Goal: Information Seeking & Learning: Understand process/instructions

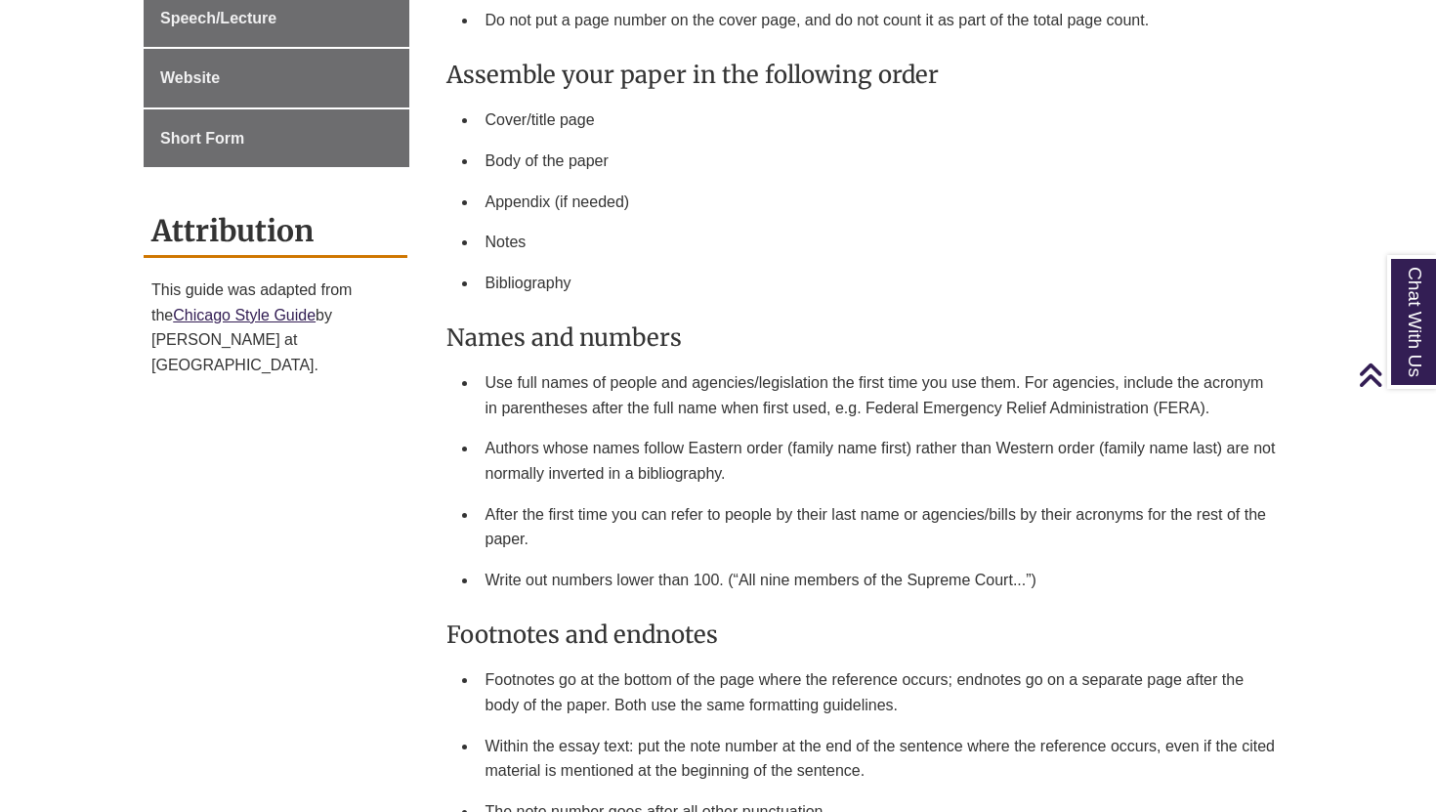
scroll to position [1680, 0]
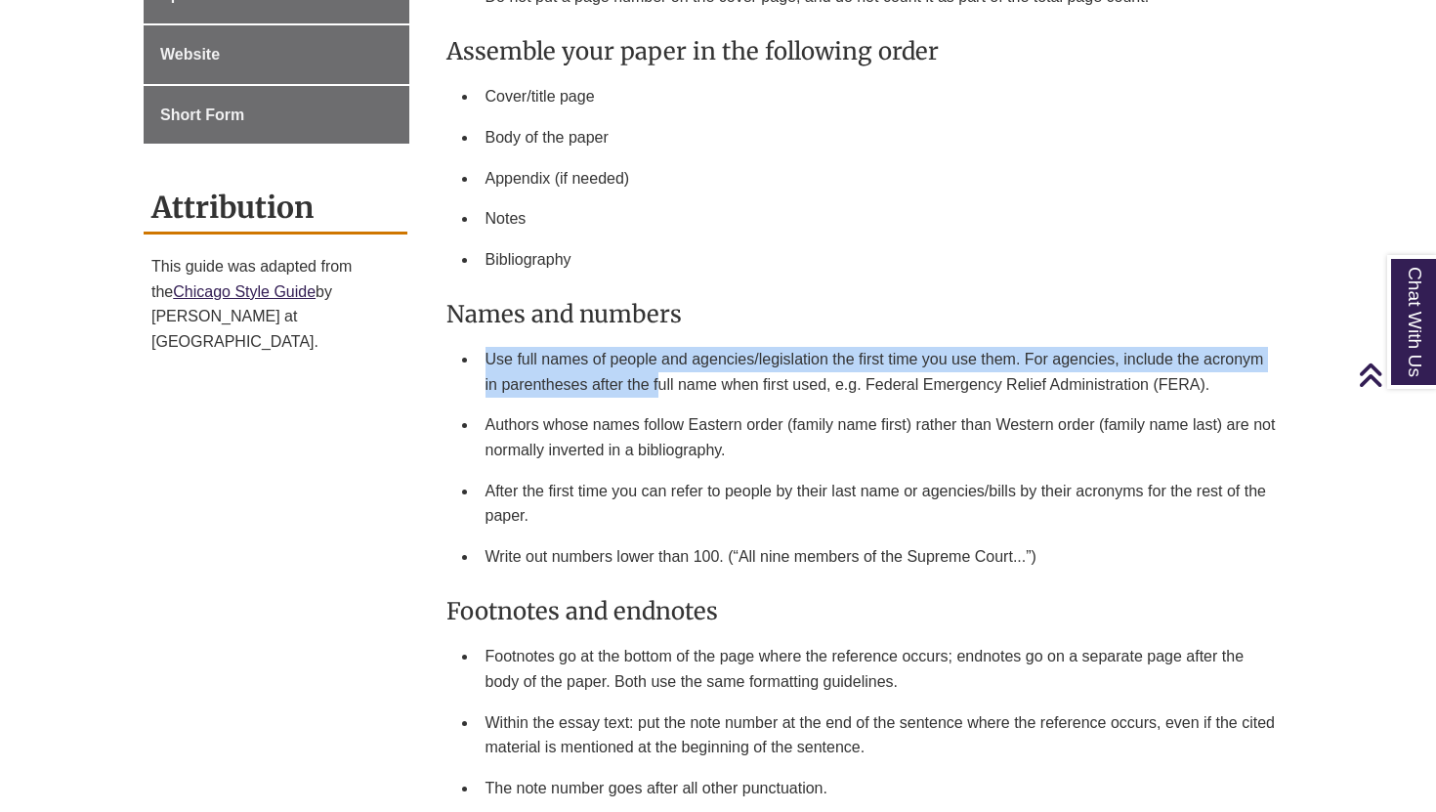
drag, startPoint x: 488, startPoint y: 341, endPoint x: 658, endPoint y: 386, distance: 175.9
click at [658, 386] on li "Use full names of people and agencies/legislation the first time you use them. …" at bounding box center [882, 371] width 808 height 65
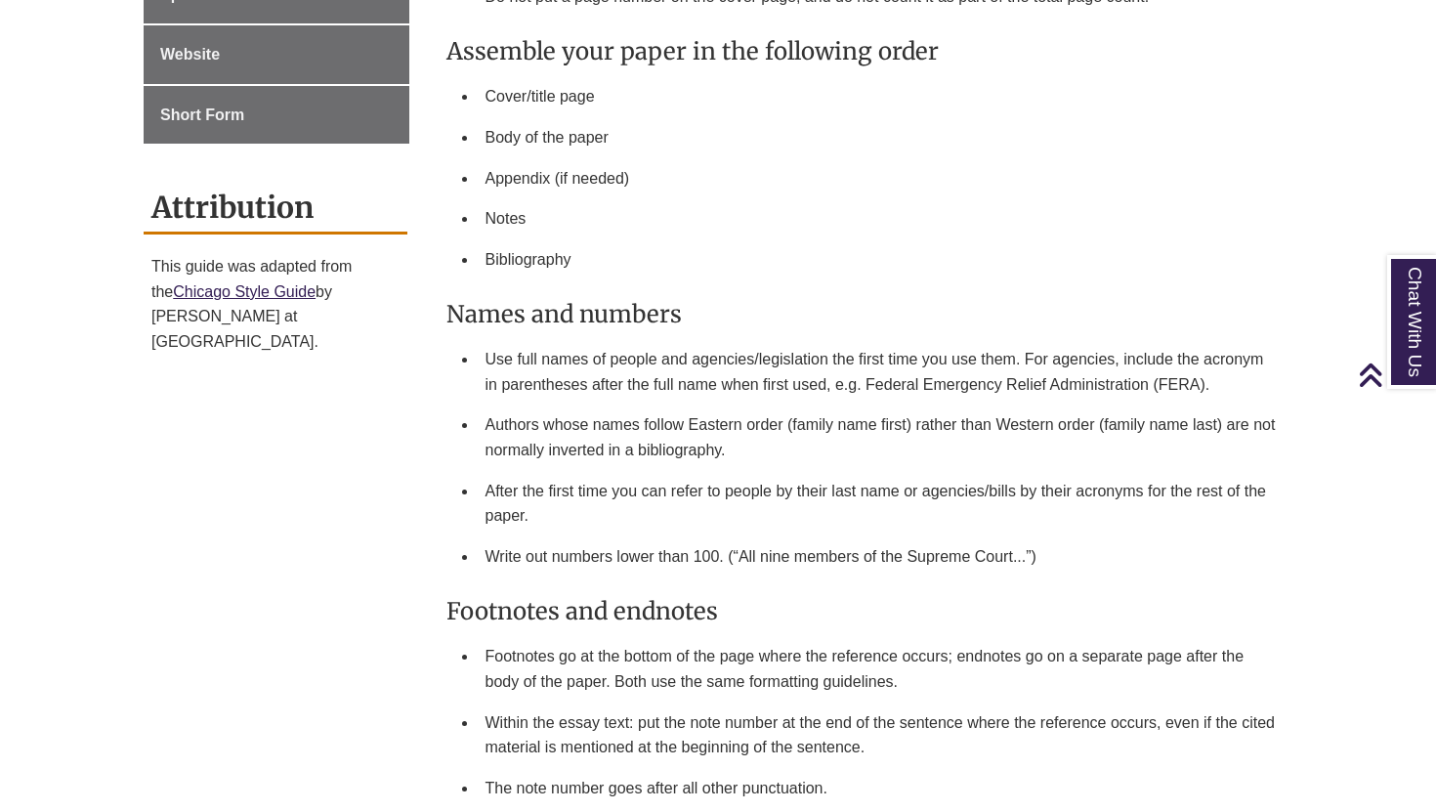
click at [682, 391] on li "Use full names of people and agencies/legislation the first time you use them. …" at bounding box center [882, 371] width 808 height 65
drag, startPoint x: 630, startPoint y: 376, endPoint x: 886, endPoint y: 384, distance: 256.1
click at [886, 384] on li "Use full names of people and agencies/legislation the first time you use them. …" at bounding box center [882, 371] width 808 height 65
click at [811, 405] on li "Authors whose names follow Eastern order (family name first) rather than Wester…" at bounding box center [882, 437] width 808 height 65
drag, startPoint x: 776, startPoint y: 387, endPoint x: 883, endPoint y: 389, distance: 107.5
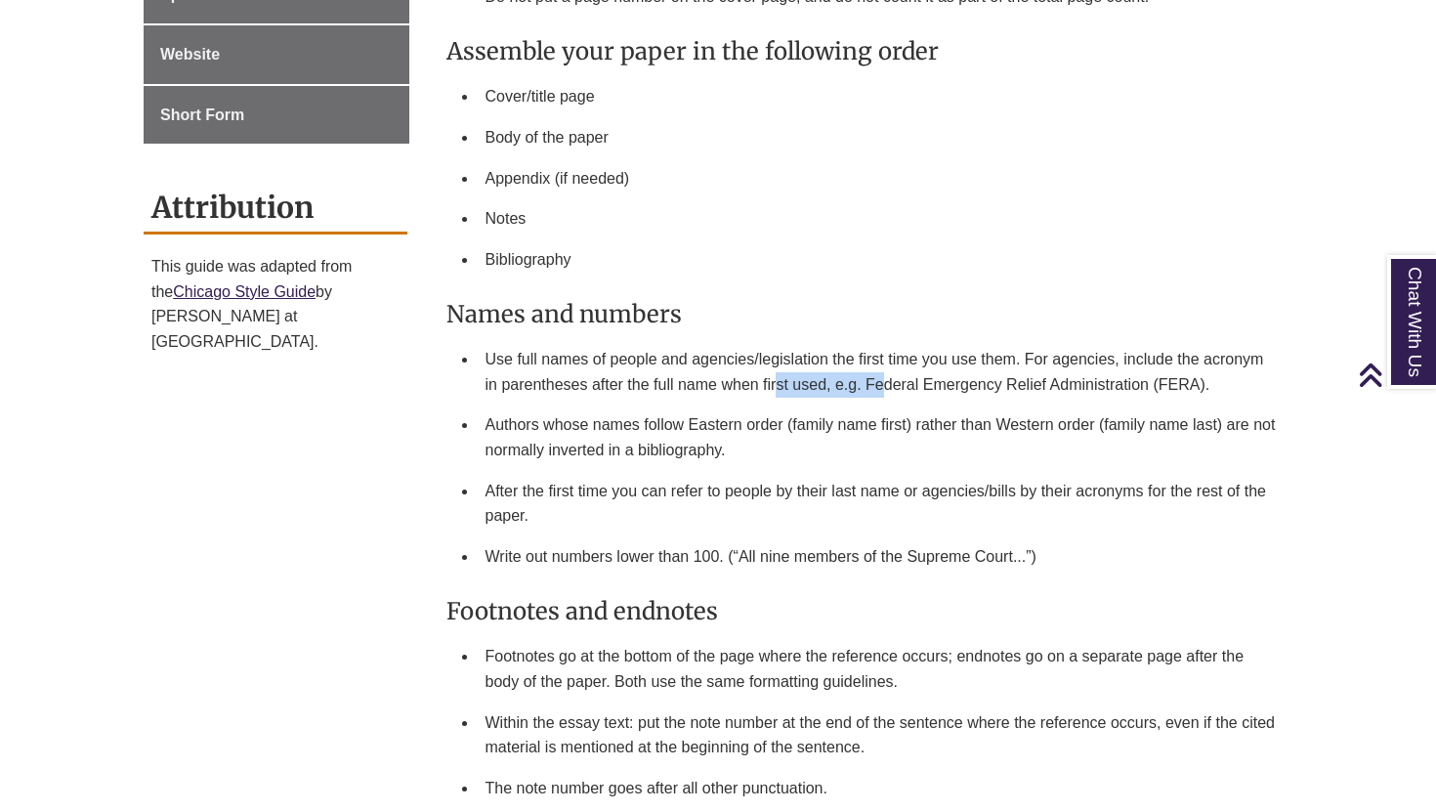
click at [883, 389] on li "Use full names of people and agencies/legislation the first time you use them. …" at bounding box center [882, 371] width 808 height 65
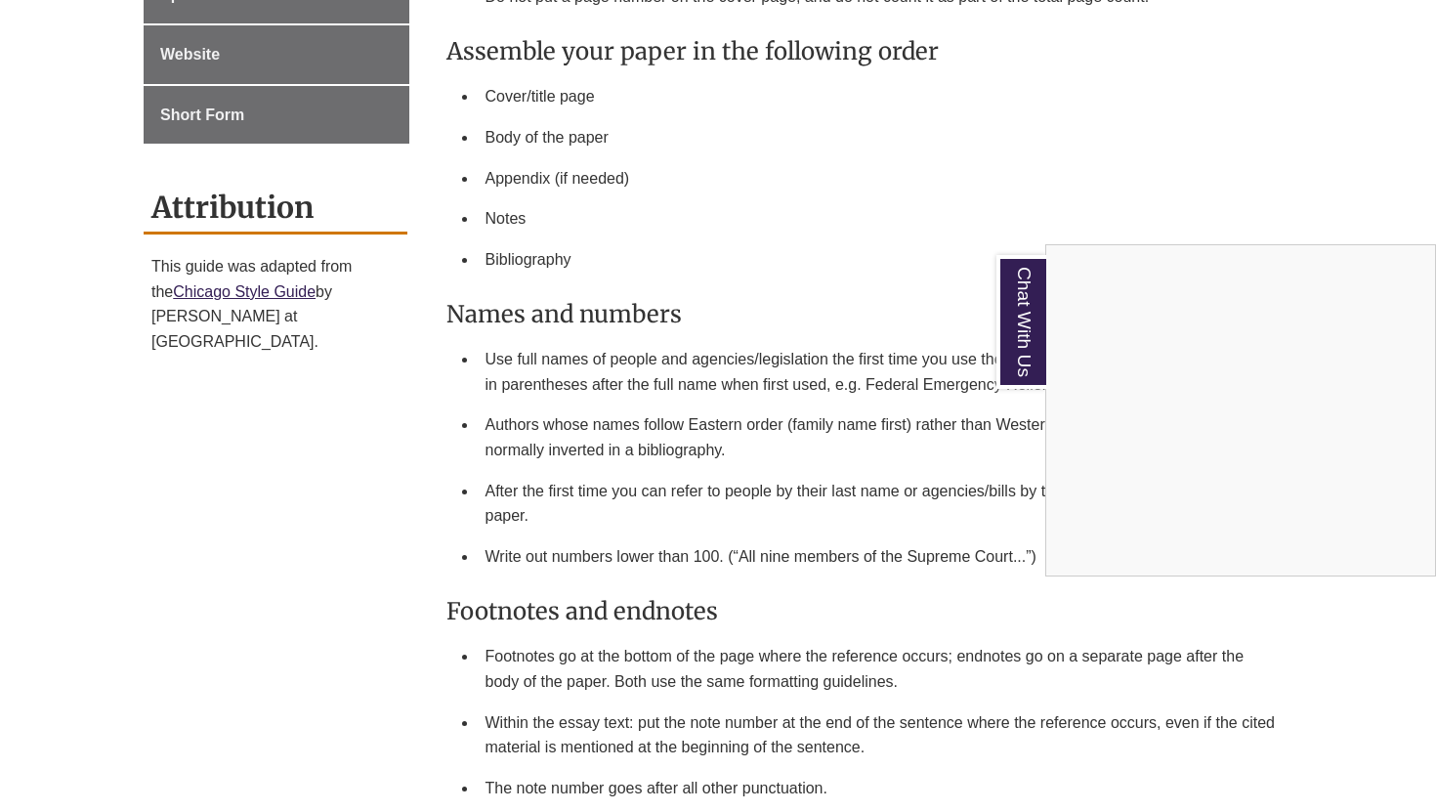
drag, startPoint x: 696, startPoint y: 370, endPoint x: 822, endPoint y: 410, distance: 132.3
click at [821, 410] on div "Chat With Us" at bounding box center [718, 406] width 1436 height 812
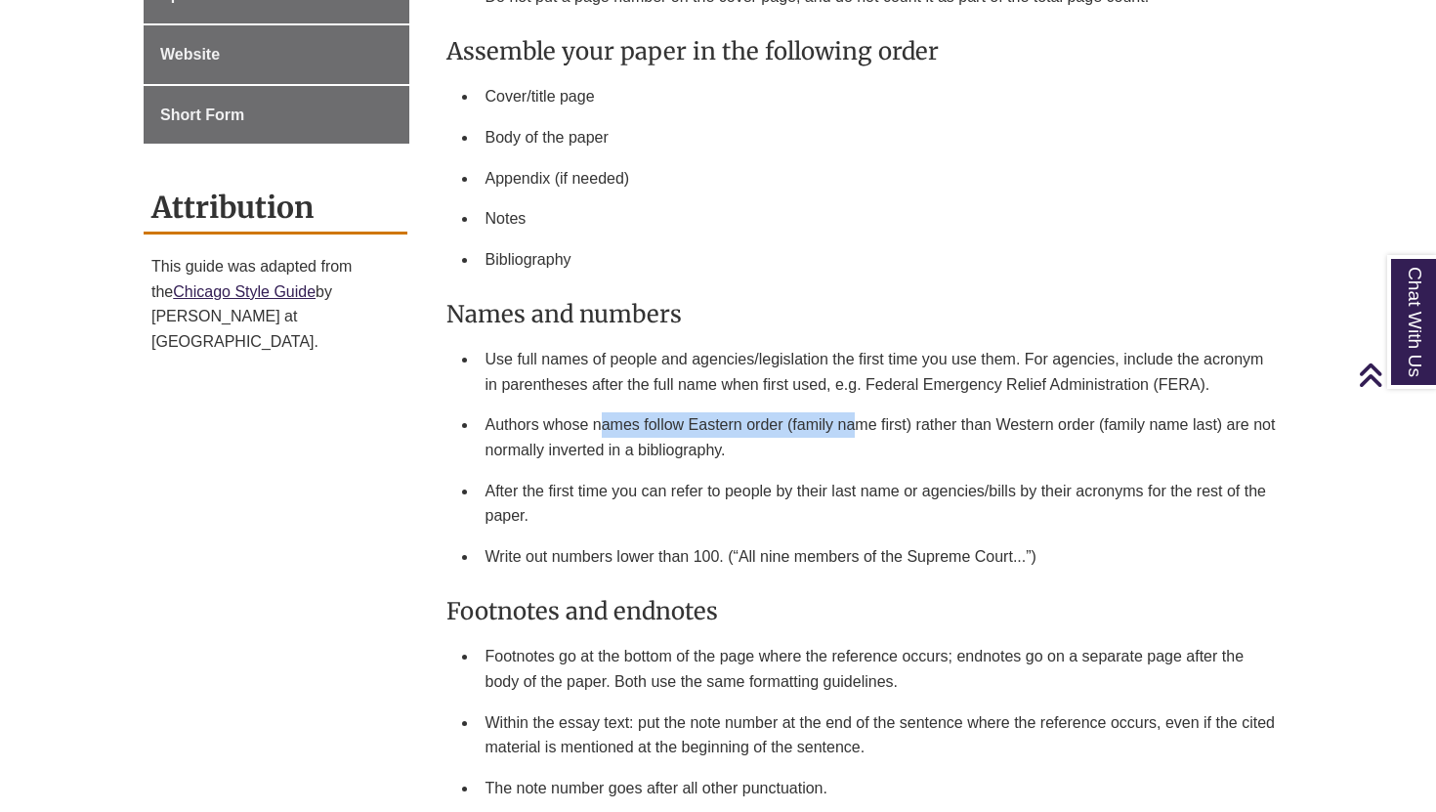
drag, startPoint x: 600, startPoint y: 422, endPoint x: 851, endPoint y: 428, distance: 251.2
click at [851, 428] on li "Authors whose names follow Eastern order (family name first) rather than Wester…" at bounding box center [882, 437] width 808 height 65
drag, startPoint x: 695, startPoint y: 447, endPoint x: 750, endPoint y: 453, distance: 56.1
click at [750, 453] on li "Authors whose names follow Eastern order (family name first) rather than Wester…" at bounding box center [882, 437] width 808 height 65
drag, startPoint x: 605, startPoint y: 510, endPoint x: 641, endPoint y: 510, distance: 36.2
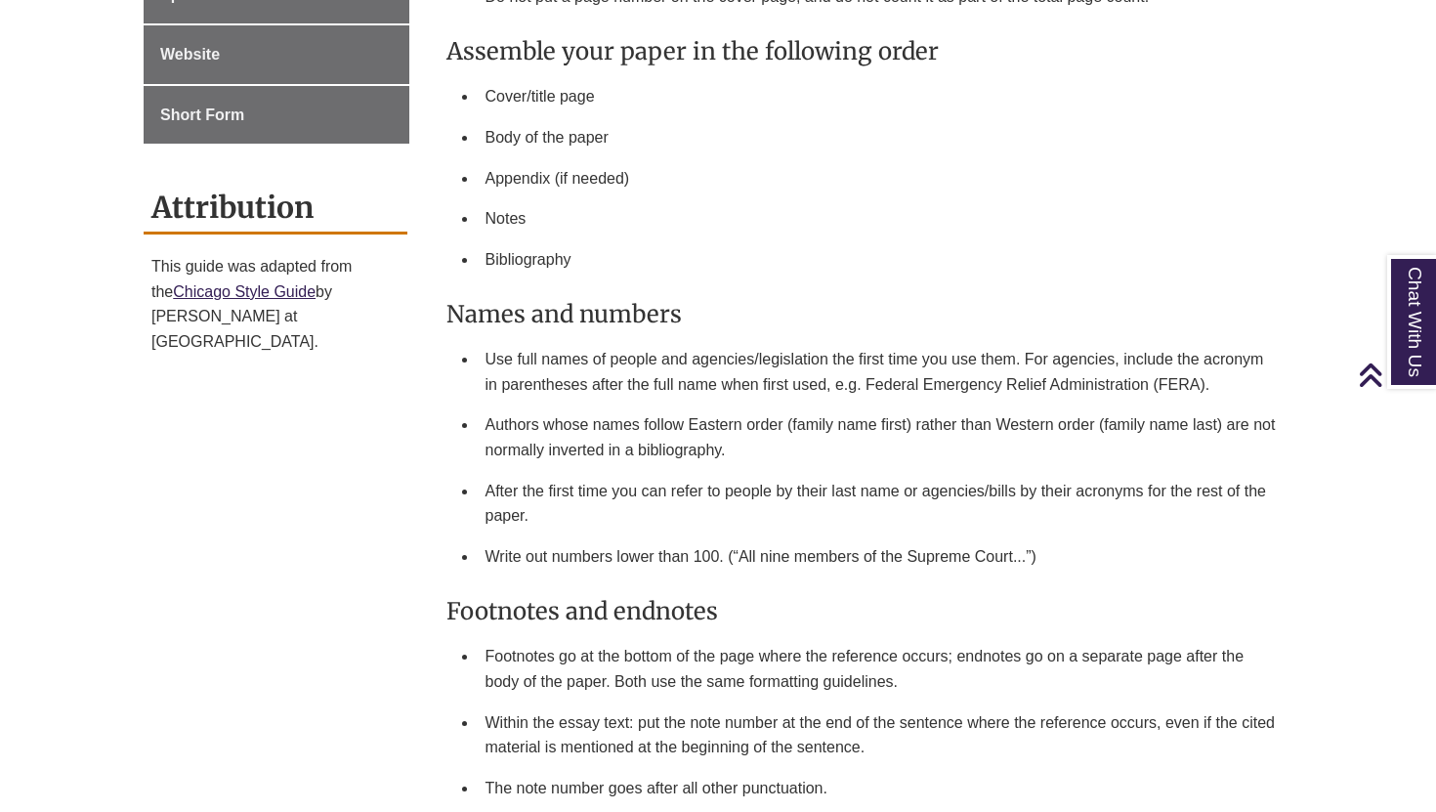
click at [636, 510] on li "After the first time you can refer to people by their last name or agencies/bil…" at bounding box center [882, 503] width 808 height 65
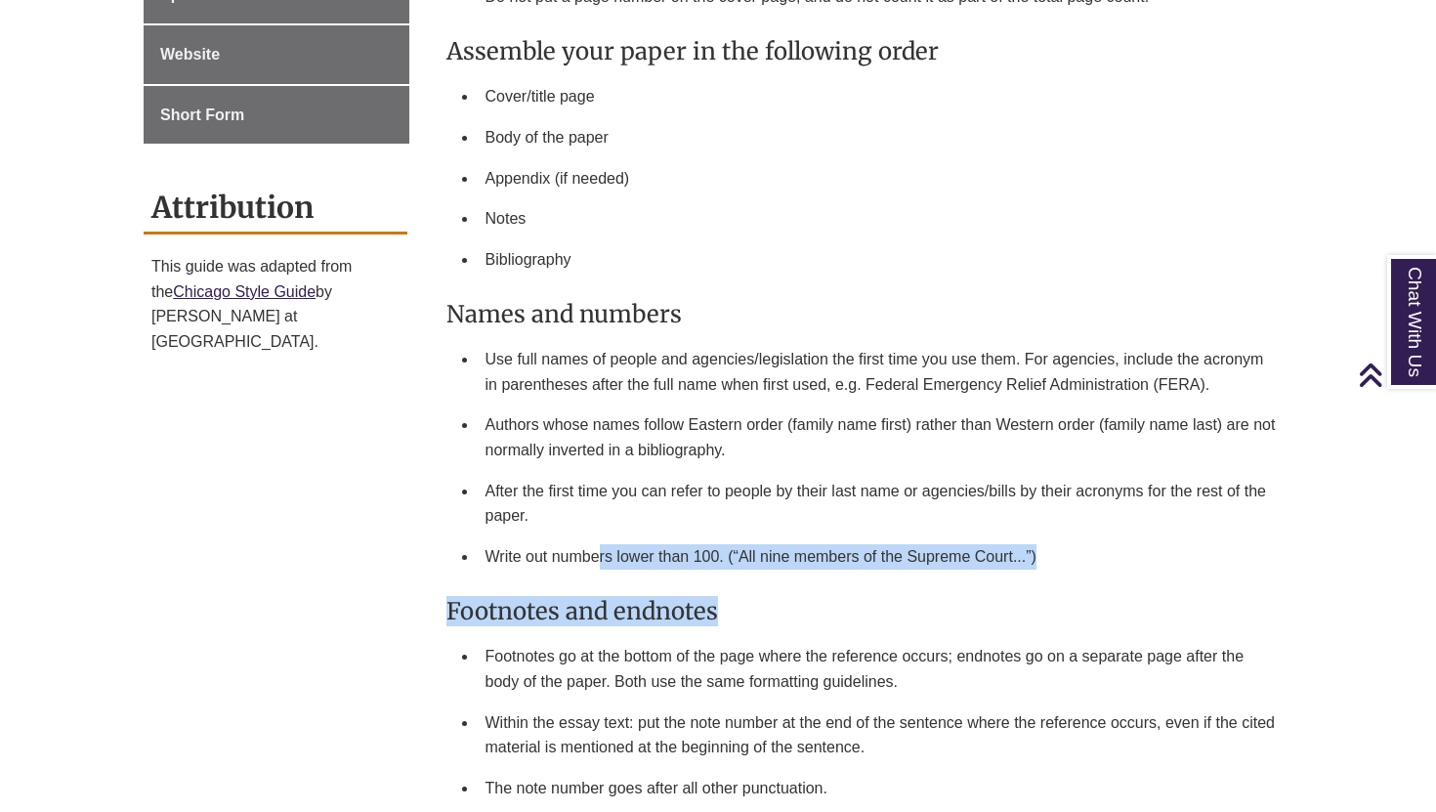
drag, startPoint x: 595, startPoint y: 549, endPoint x: 789, endPoint y: 595, distance: 198.9
click at [789, 595] on div "Your professors expect to receive papers that are properly formatted and laid o…" at bounding box center [866, 547] width 839 height 2635
click at [713, 564] on li "Write out numbers lower than 100. (“All nine members of the Supreme Court...”)" at bounding box center [882, 556] width 808 height 41
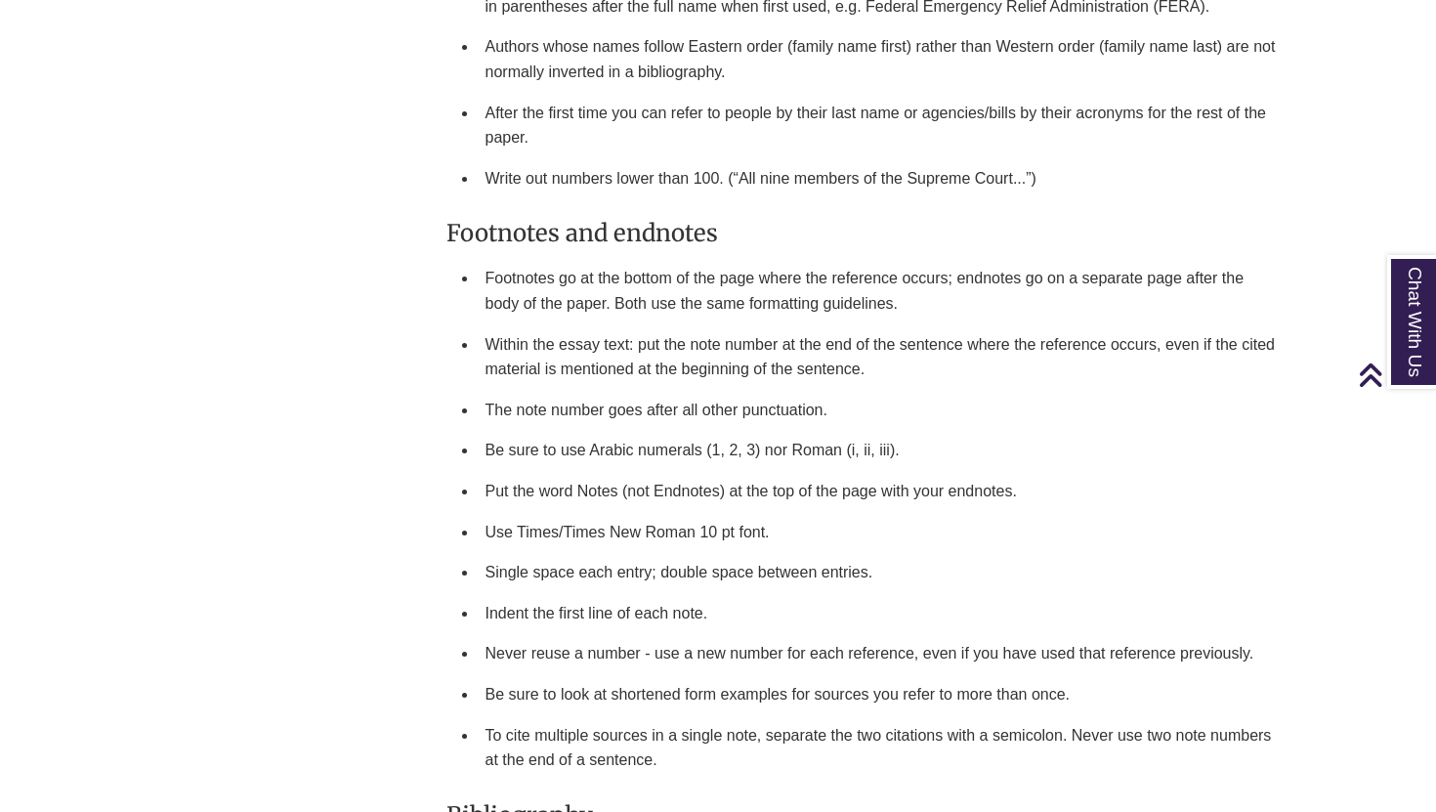
scroll to position [2071, 0]
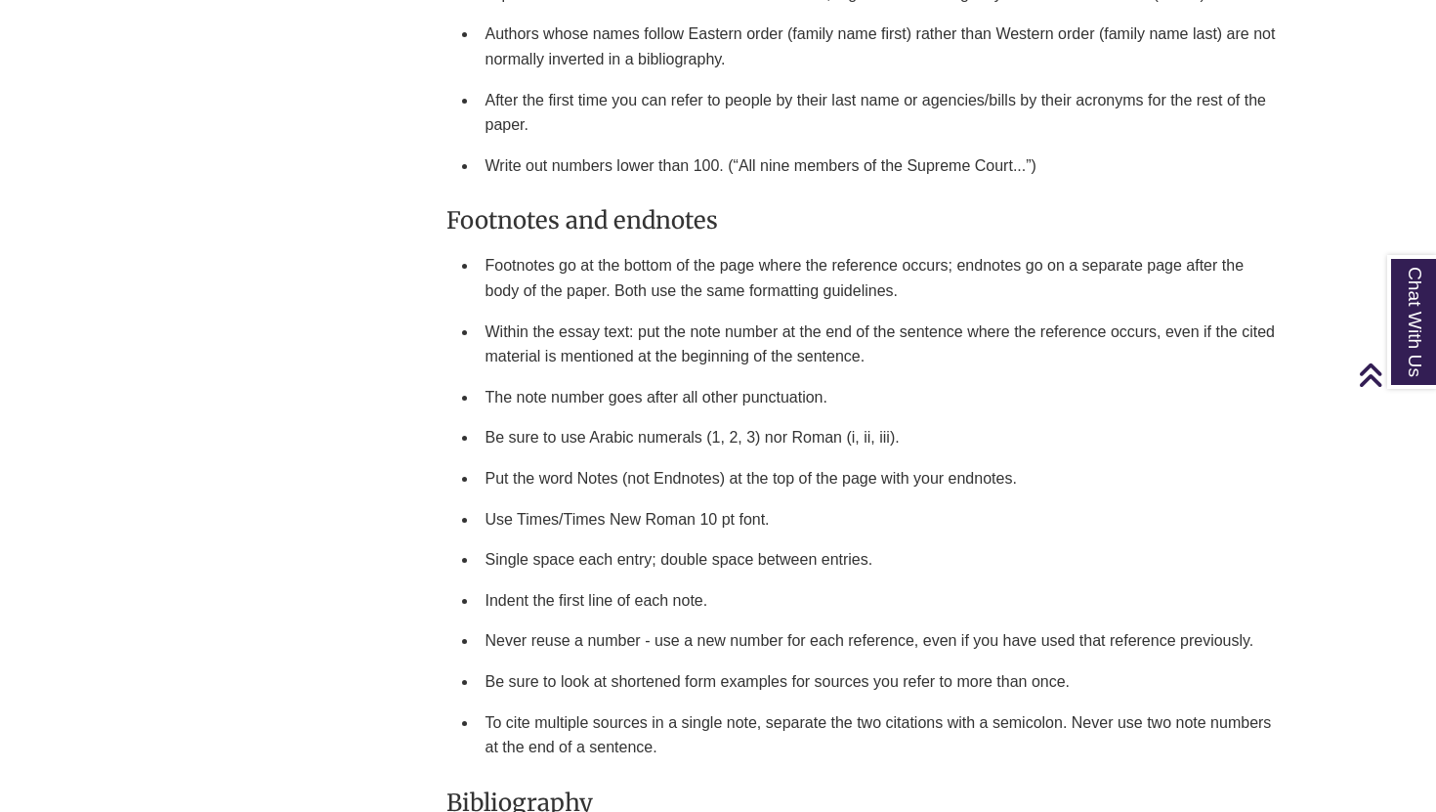
click at [568, 270] on li "Footnotes go at the bottom of the page where the reference occurs; endnotes go …" at bounding box center [882, 277] width 808 height 65
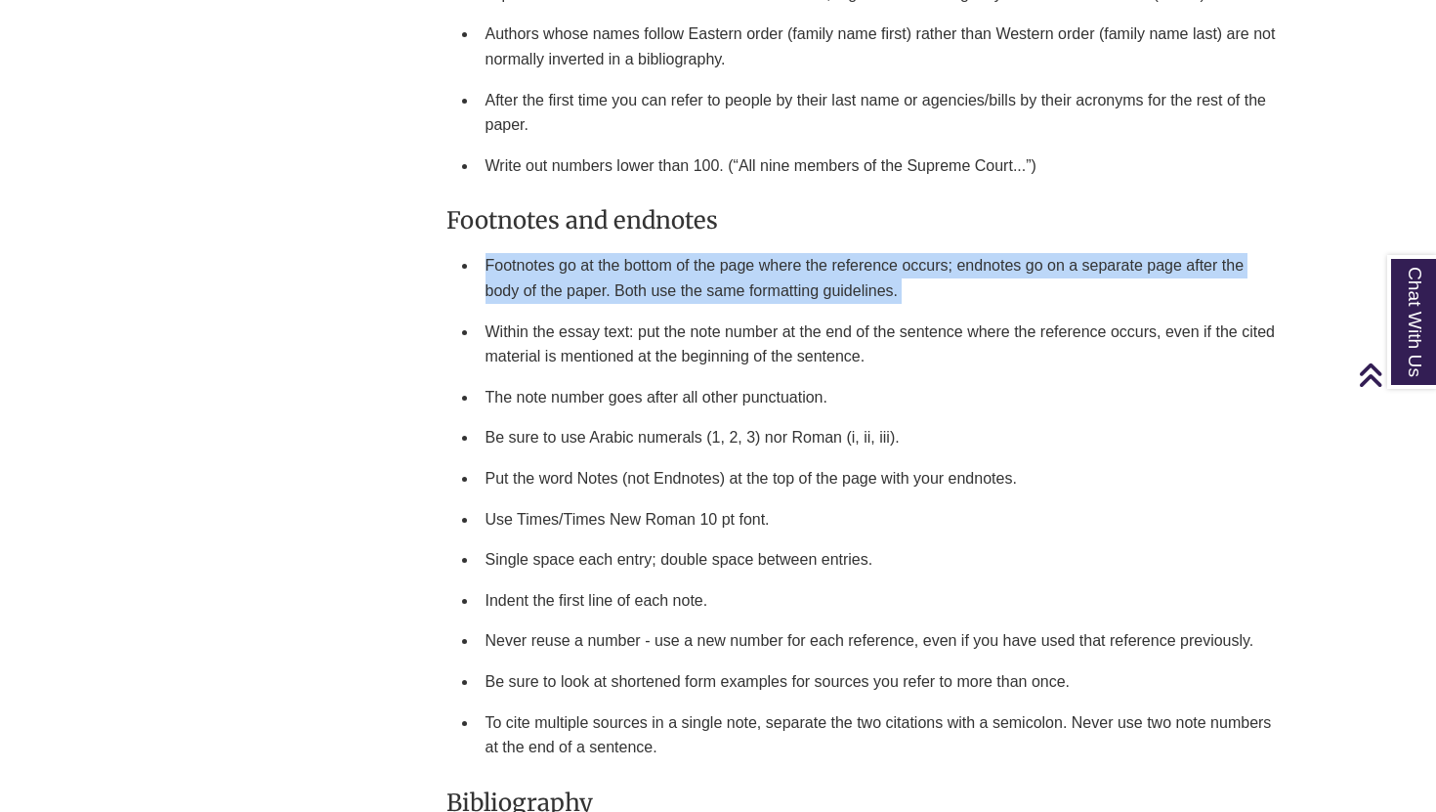
click at [568, 270] on li "Footnotes go at the bottom of the page where the reference occurs; endnotes go …" at bounding box center [882, 277] width 808 height 65
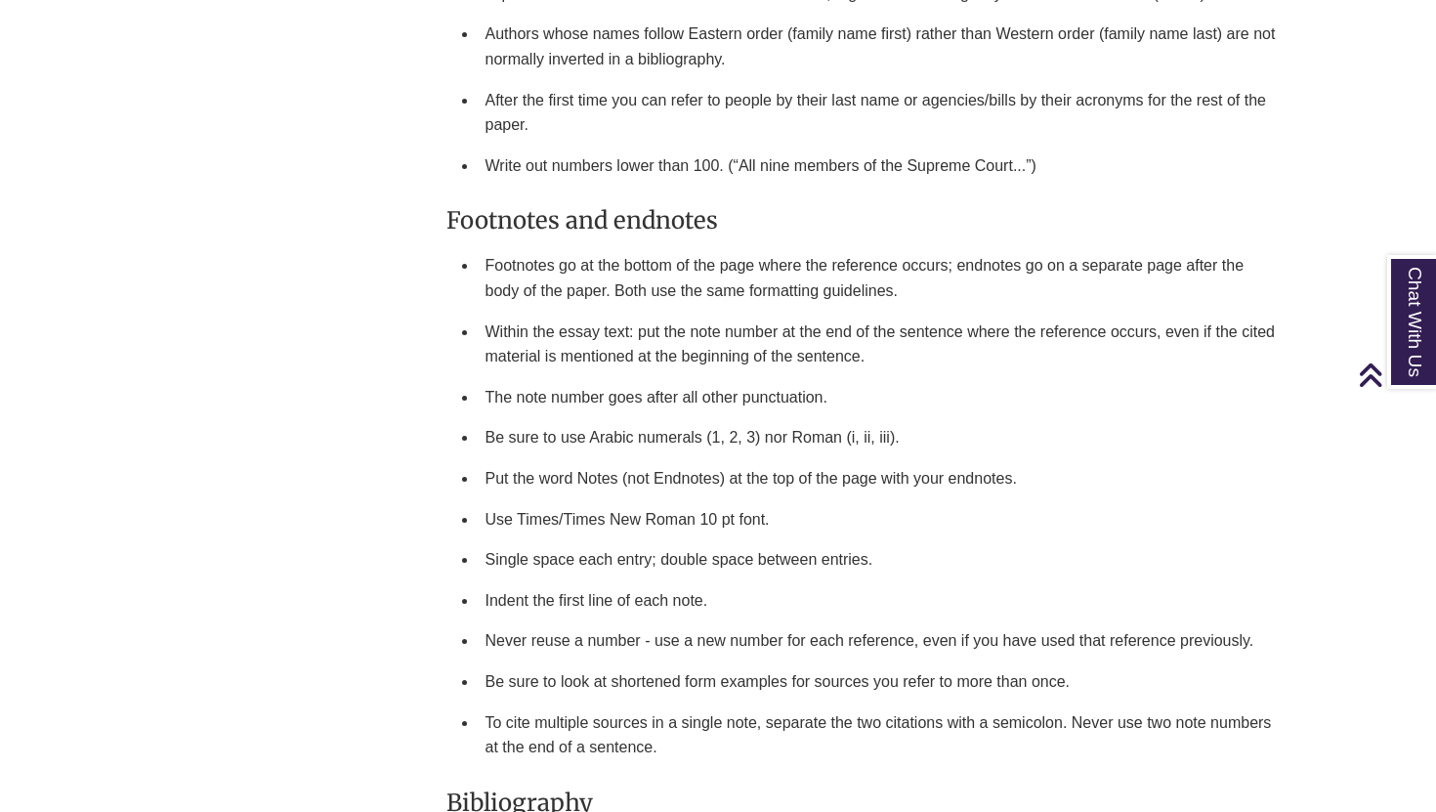
click at [603, 324] on li "Within the essay text: put the note number at the end of the sentence where the…" at bounding box center [882, 344] width 808 height 65
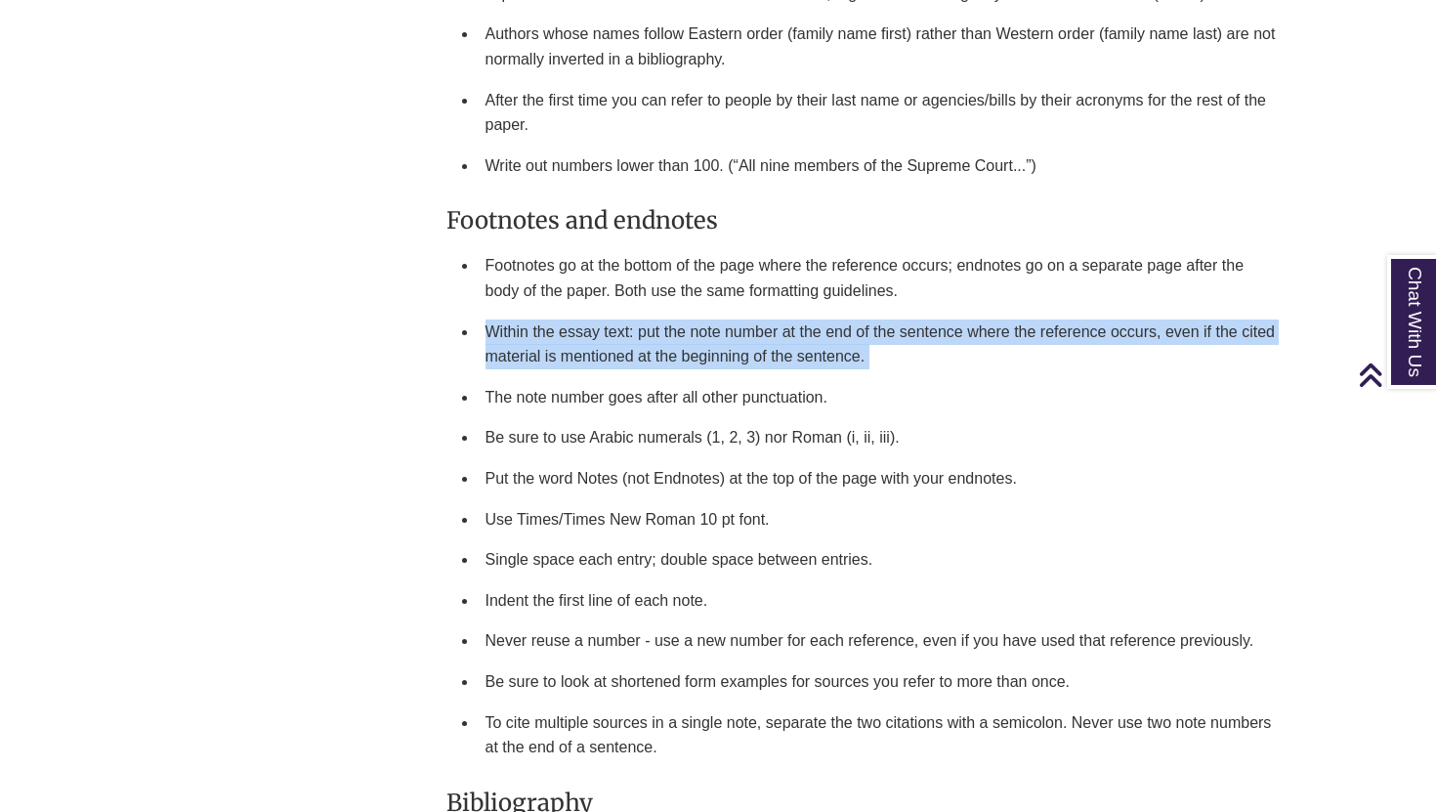
click at [603, 324] on li "Within the essay text: put the note number at the end of the sentence where the…" at bounding box center [882, 344] width 808 height 65
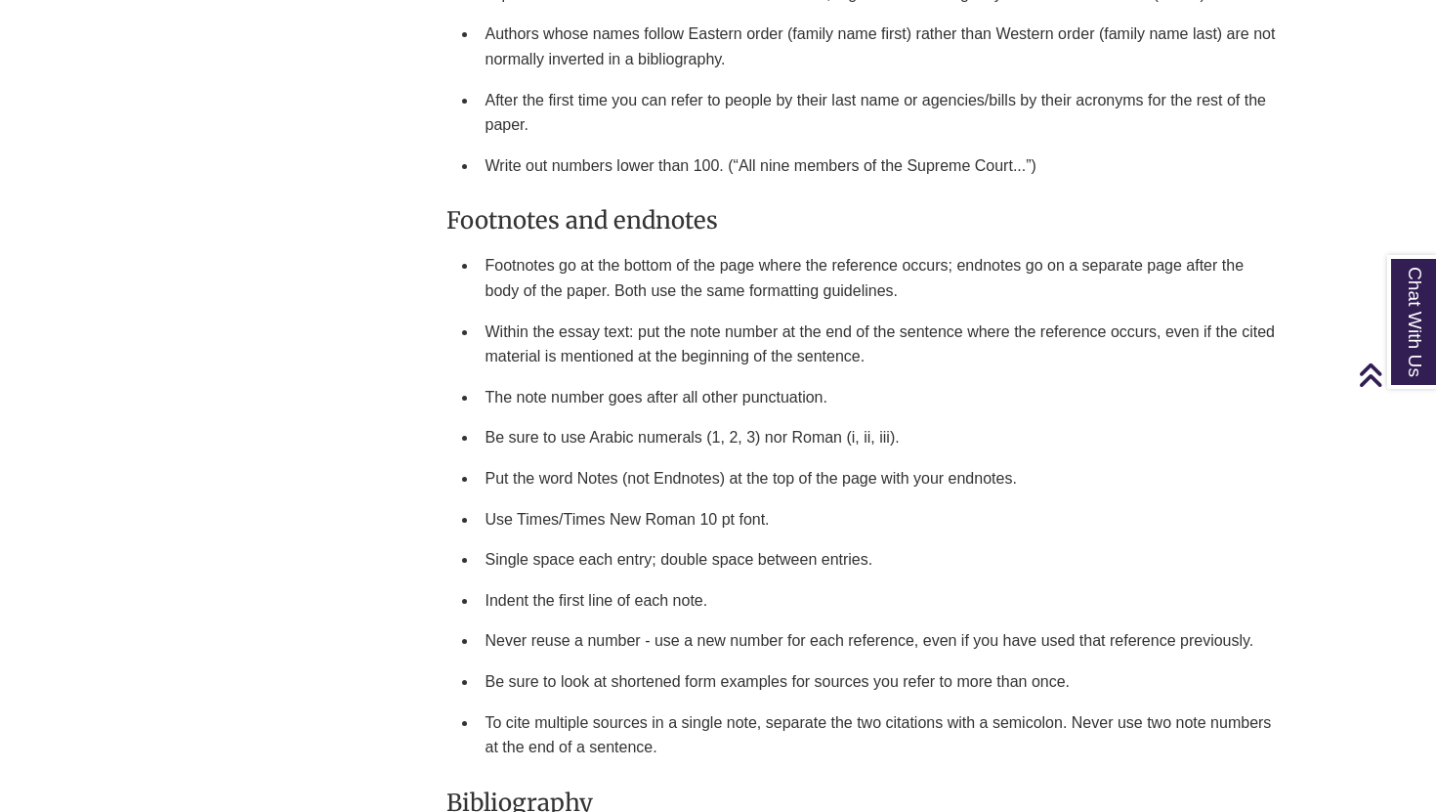
click at [538, 407] on li "The note number goes after all other punctuation." at bounding box center [882, 397] width 808 height 41
drag, startPoint x: 577, startPoint y: 341, endPoint x: 636, endPoint y: 354, distance: 60.9
click at [636, 354] on li "Within the essay text: put the note number at the end of the sentence where the…" at bounding box center [882, 344] width 808 height 65
drag, startPoint x: 581, startPoint y: 431, endPoint x: 778, endPoint y: 445, distance: 196.9
click at [778, 445] on li "Be sure to use Arabic numerals (1, 2, 3) nor Roman (i, ii, iii)." at bounding box center [882, 437] width 808 height 41
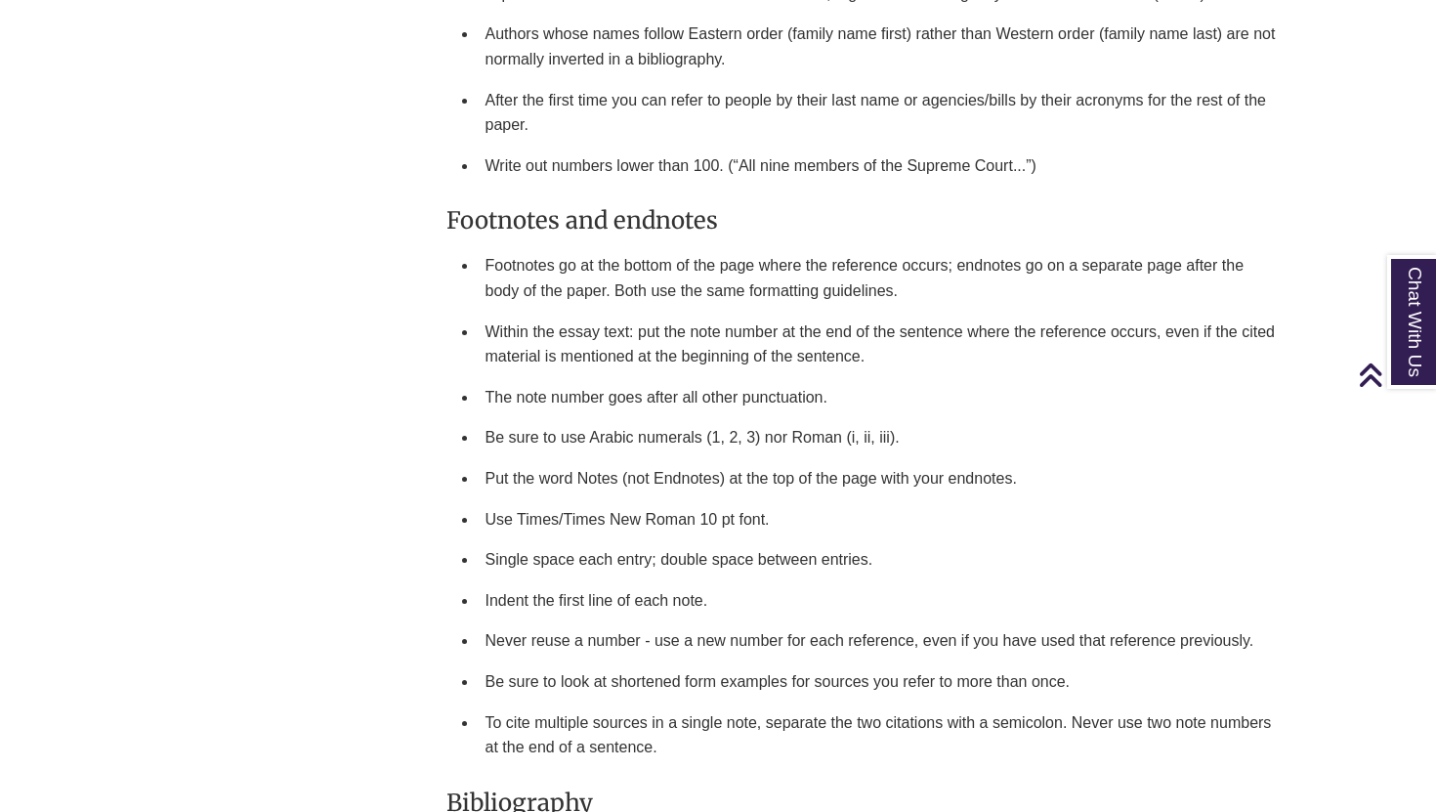
click at [628, 435] on li "Be sure to use Arabic numerals (1, 2, 3) nor Roman (i, ii, iii)." at bounding box center [882, 437] width 808 height 41
drag, startPoint x: 653, startPoint y: 441, endPoint x: 755, endPoint y: 440, distance: 102.6
click at [755, 440] on li "Be sure to use Arabic numerals (1, 2, 3) nor Roman (i, ii, iii)." at bounding box center [882, 437] width 808 height 41
drag, startPoint x: 763, startPoint y: 439, endPoint x: 598, endPoint y: 442, distance: 165.2
click at [598, 442] on li "Be sure to use Arabic numerals (1, 2, 3) nor Roman (i, ii, iii)." at bounding box center [882, 437] width 808 height 41
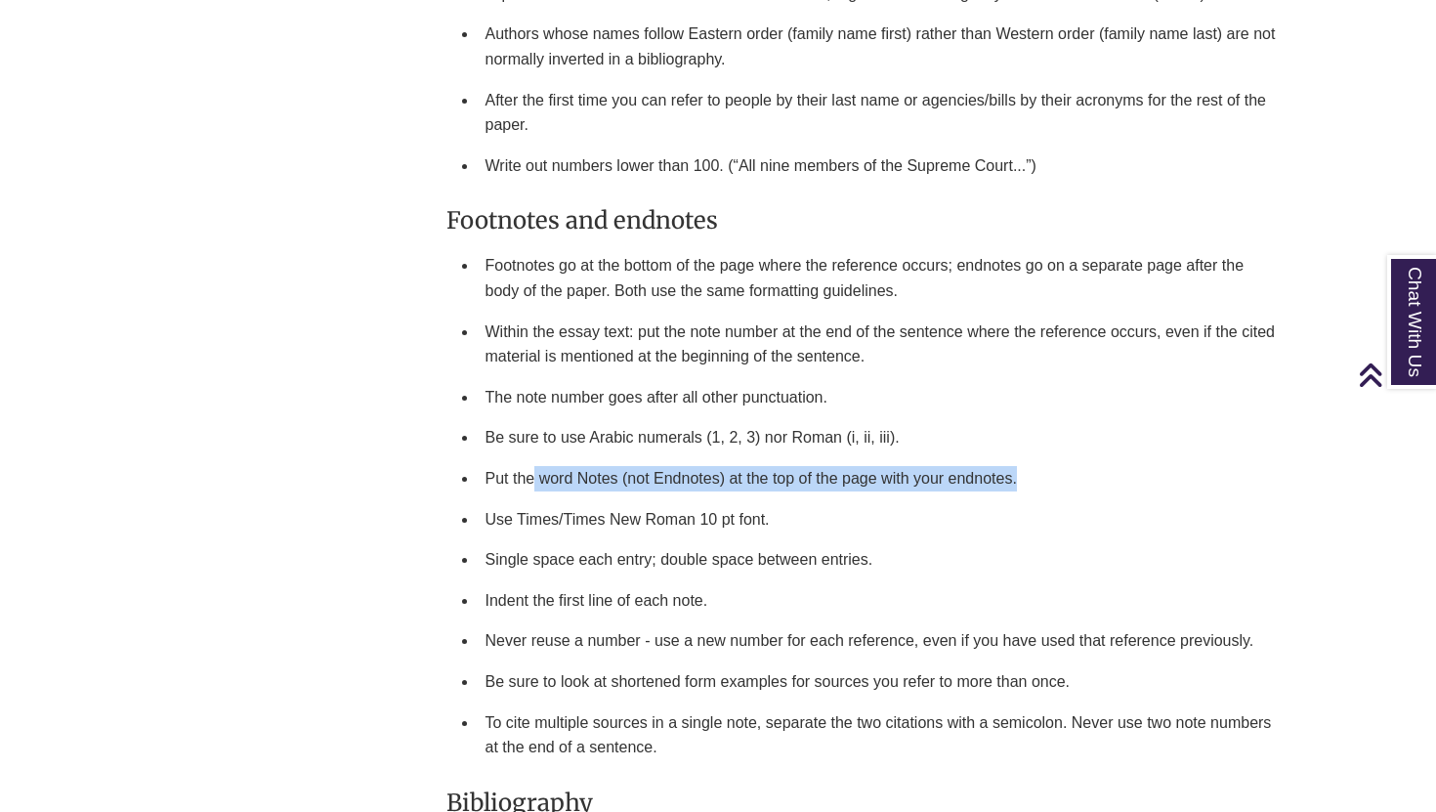
drag, startPoint x: 534, startPoint y: 471, endPoint x: 637, endPoint y: 490, distance: 105.2
click at [637, 490] on li "Put the word Notes (not Endnotes) at the top of the page with your endnotes." at bounding box center [882, 478] width 808 height 41
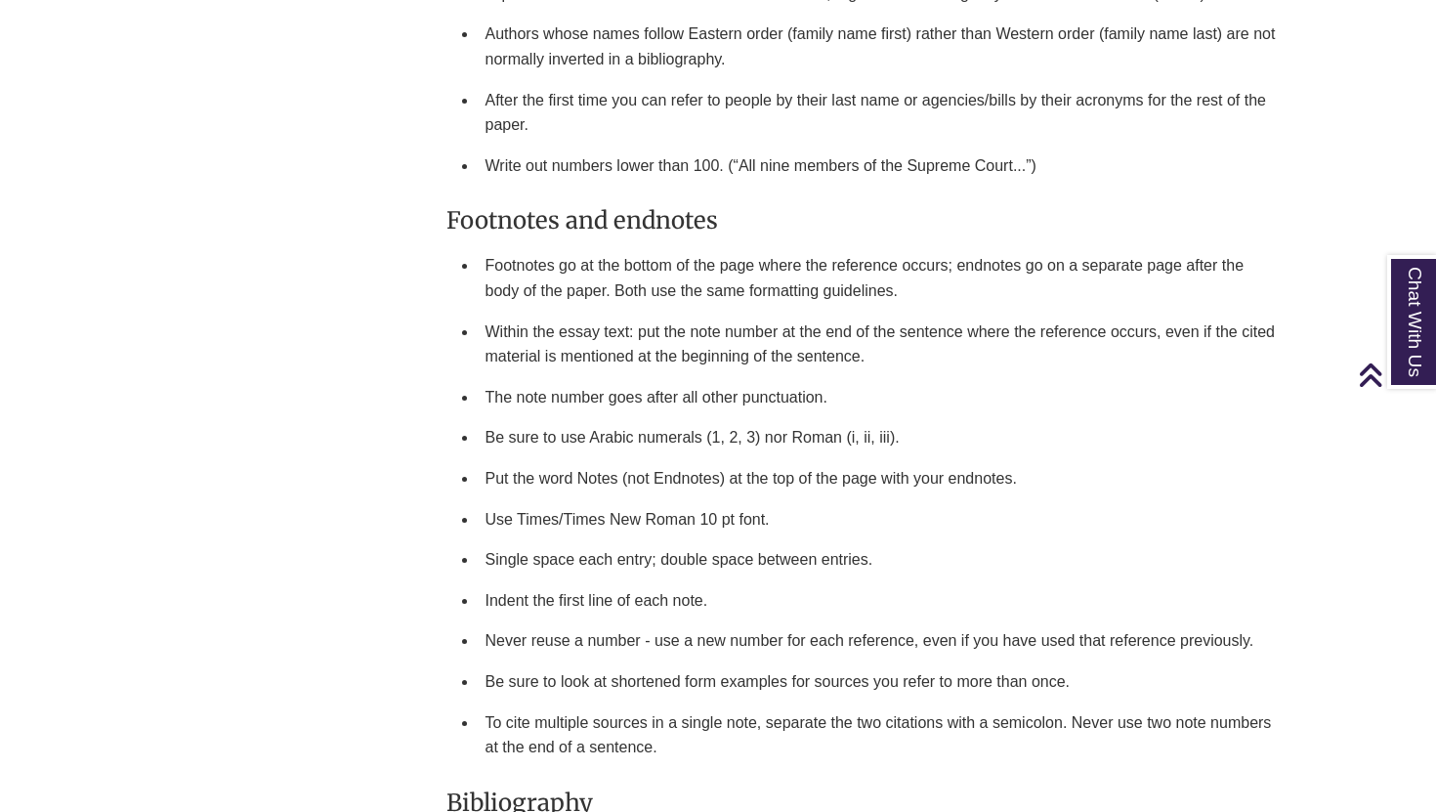
click at [525, 486] on li "Put the word Notes (not Endnotes) at the top of the page with your endnotes." at bounding box center [882, 478] width 808 height 41
drag, startPoint x: 638, startPoint y: 477, endPoint x: 691, endPoint y: 472, distance: 53.0
click at [691, 472] on li "Put the word Notes (not Endnotes) at the top of the page with your endnotes." at bounding box center [882, 478] width 808 height 41
drag, startPoint x: 503, startPoint y: 520, endPoint x: 693, endPoint y: 523, distance: 189.6
click at [693, 523] on li "Use Times/Times New Roman 10 pt font." at bounding box center [882, 519] width 808 height 41
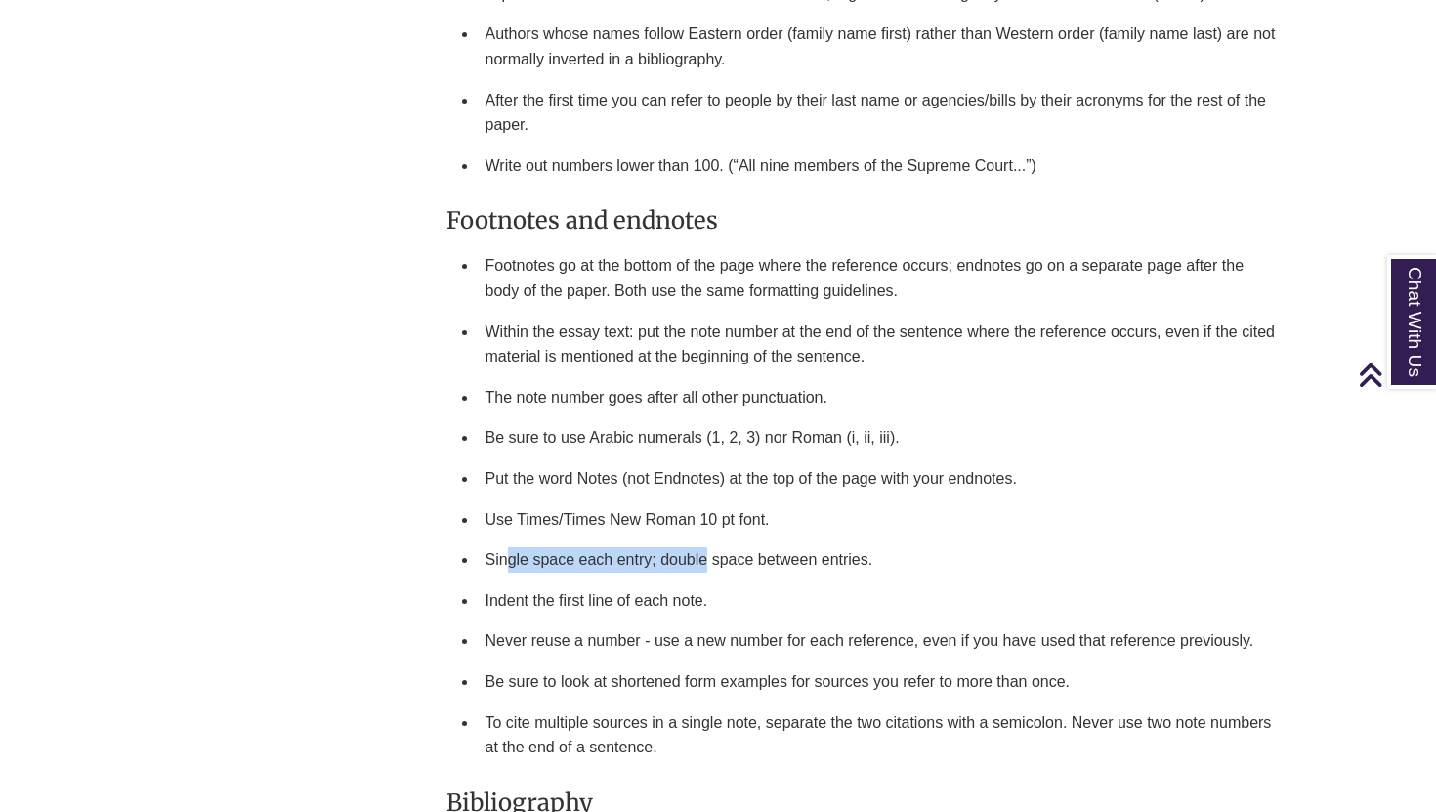
drag, startPoint x: 507, startPoint y: 557, endPoint x: 704, endPoint y: 561, distance: 196.5
click at [704, 561] on li "Single space each entry; double space between entries." at bounding box center [882, 559] width 808 height 41
click at [584, 559] on li "Single space each entry; double space between entries." at bounding box center [882, 559] width 808 height 41
drag, startPoint x: 584, startPoint y: 559, endPoint x: 687, endPoint y: 563, distance: 102.7
click at [687, 563] on li "Single space each entry; double space between entries." at bounding box center [882, 559] width 808 height 41
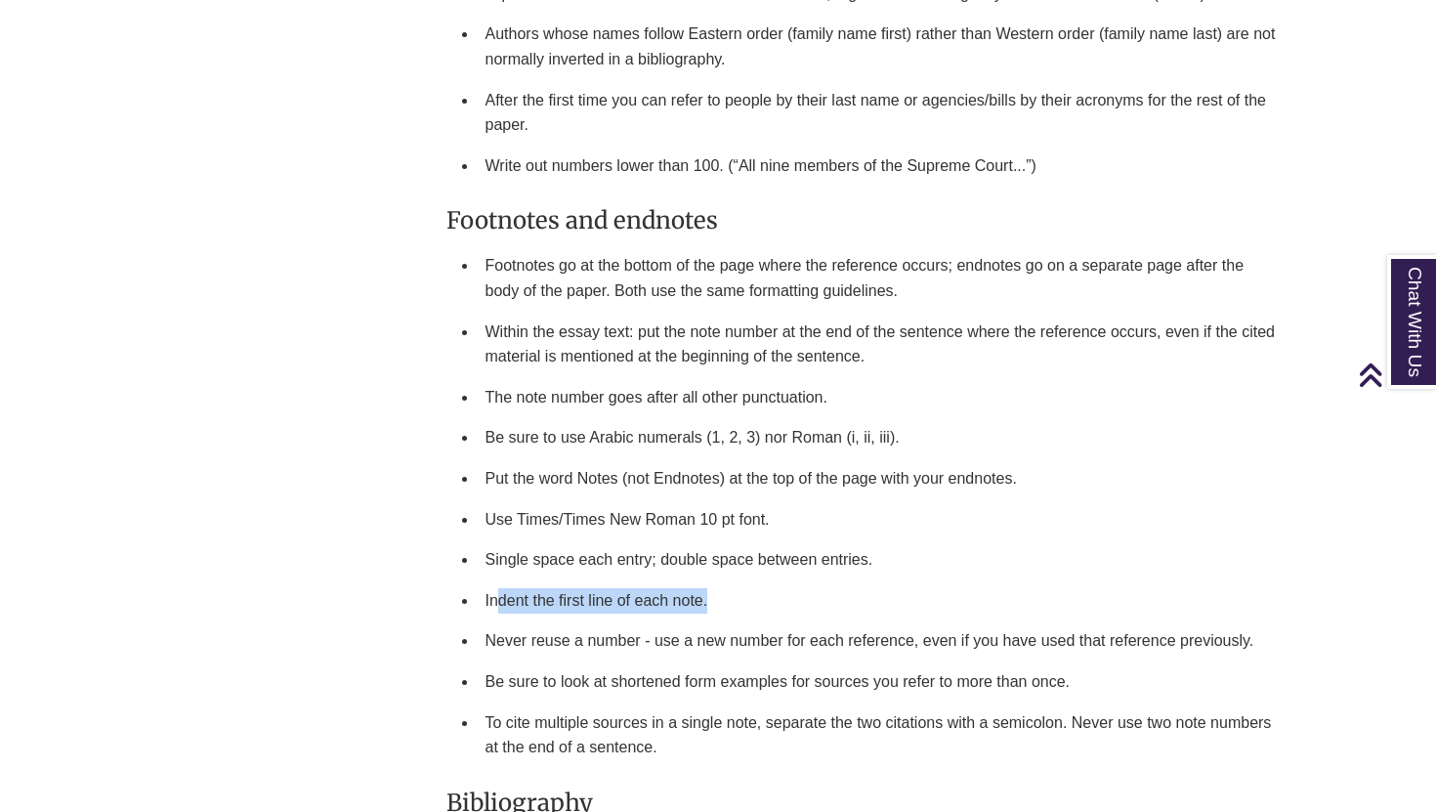
drag, startPoint x: 497, startPoint y: 602, endPoint x: 634, endPoint y: 610, distance: 137.0
click at [634, 610] on li "Indent the first line of each note." at bounding box center [882, 600] width 808 height 41
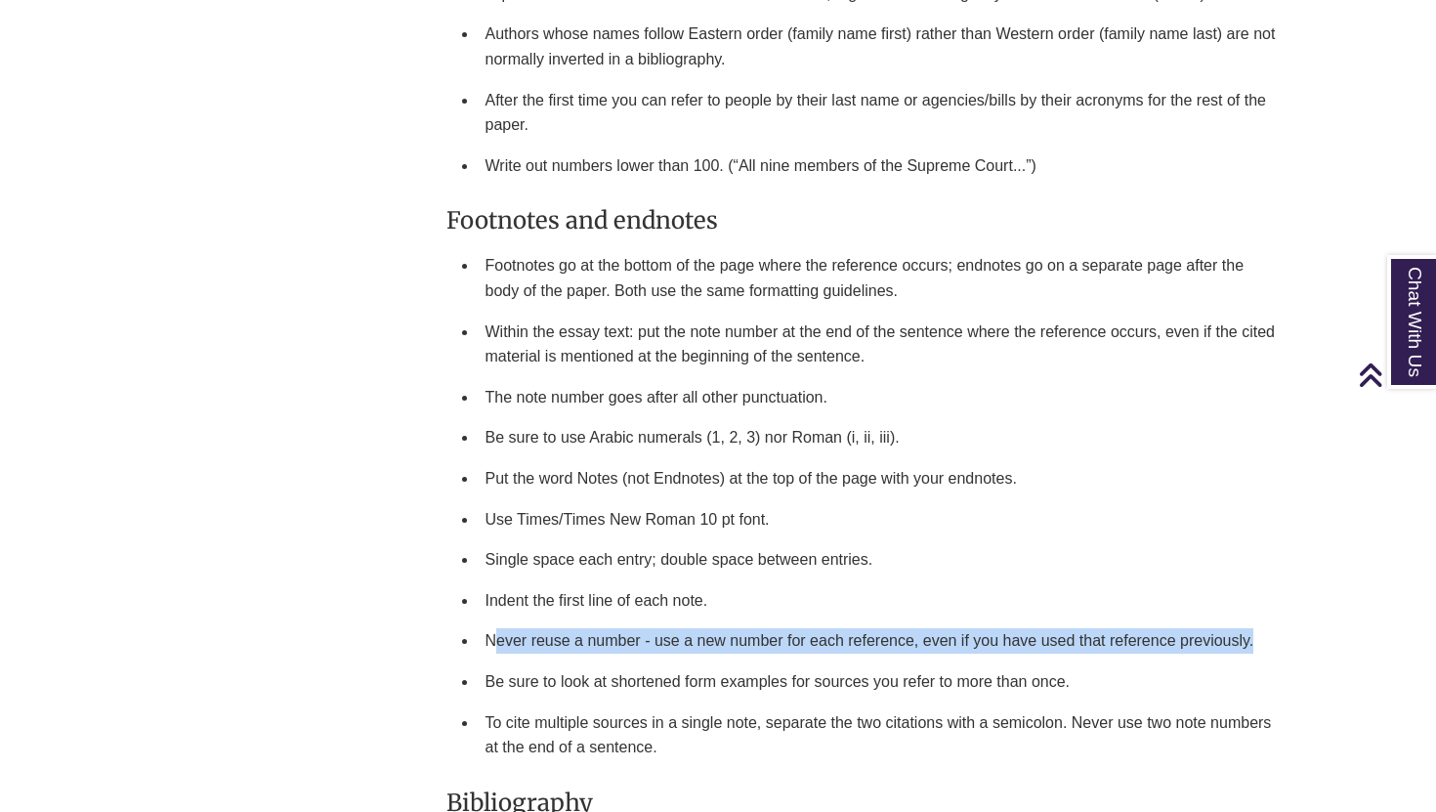
drag, startPoint x: 495, startPoint y: 643, endPoint x: 663, endPoint y: 651, distance: 167.3
click at [663, 651] on li "Never reuse a number - use a new number for each reference, even if you have us…" at bounding box center [882, 641] width 808 height 41
click at [615, 651] on li "Never reuse a number - use a new number for each reference, even if you have us…" at bounding box center [882, 641] width 808 height 41
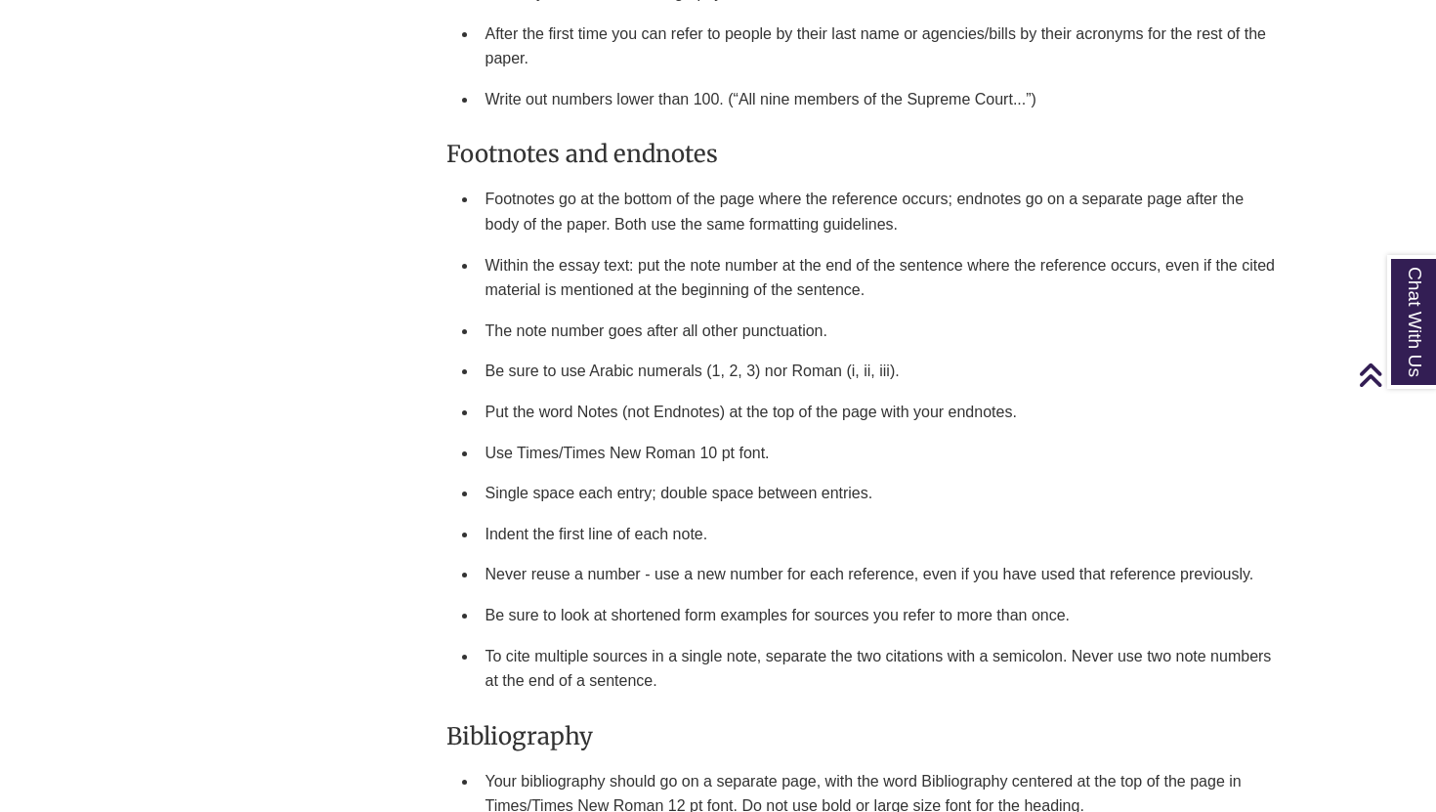
scroll to position [2154, 0]
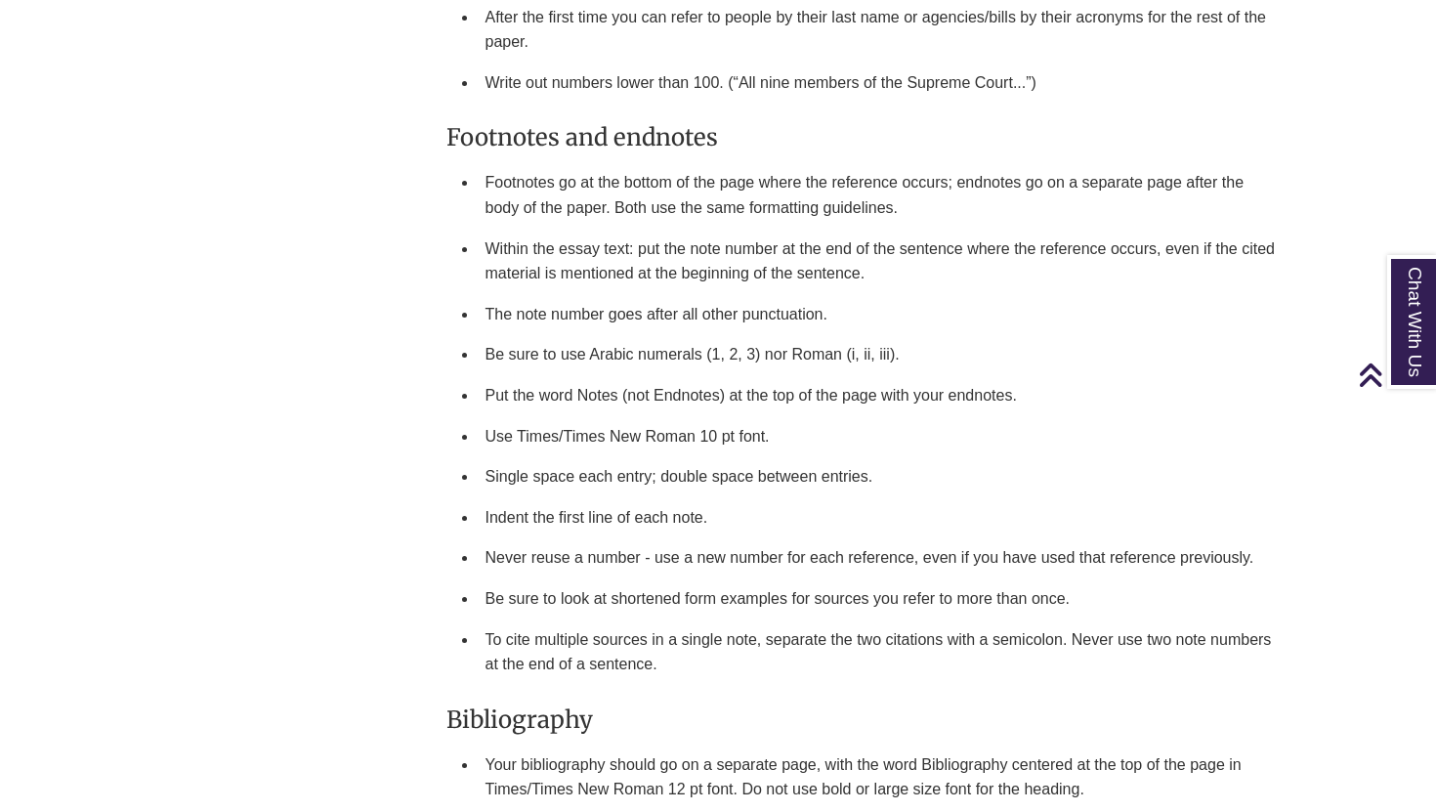
click at [646, 585] on li "Be sure to look at shortened form examples for sources you refer to more than o…" at bounding box center [882, 598] width 808 height 41
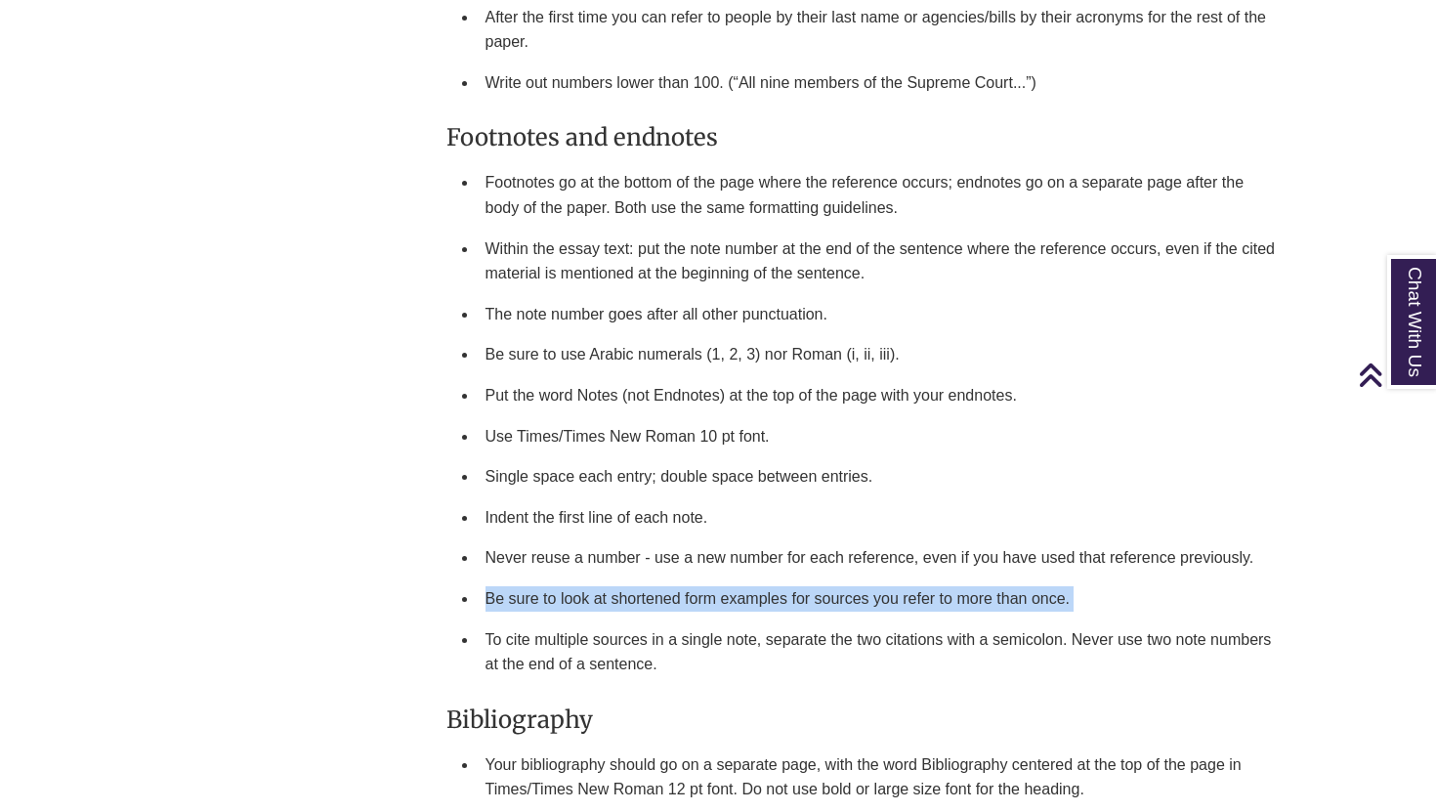
click at [646, 585] on li "Be sure to look at shortened form examples for sources you refer to more than o…" at bounding box center [882, 598] width 808 height 41
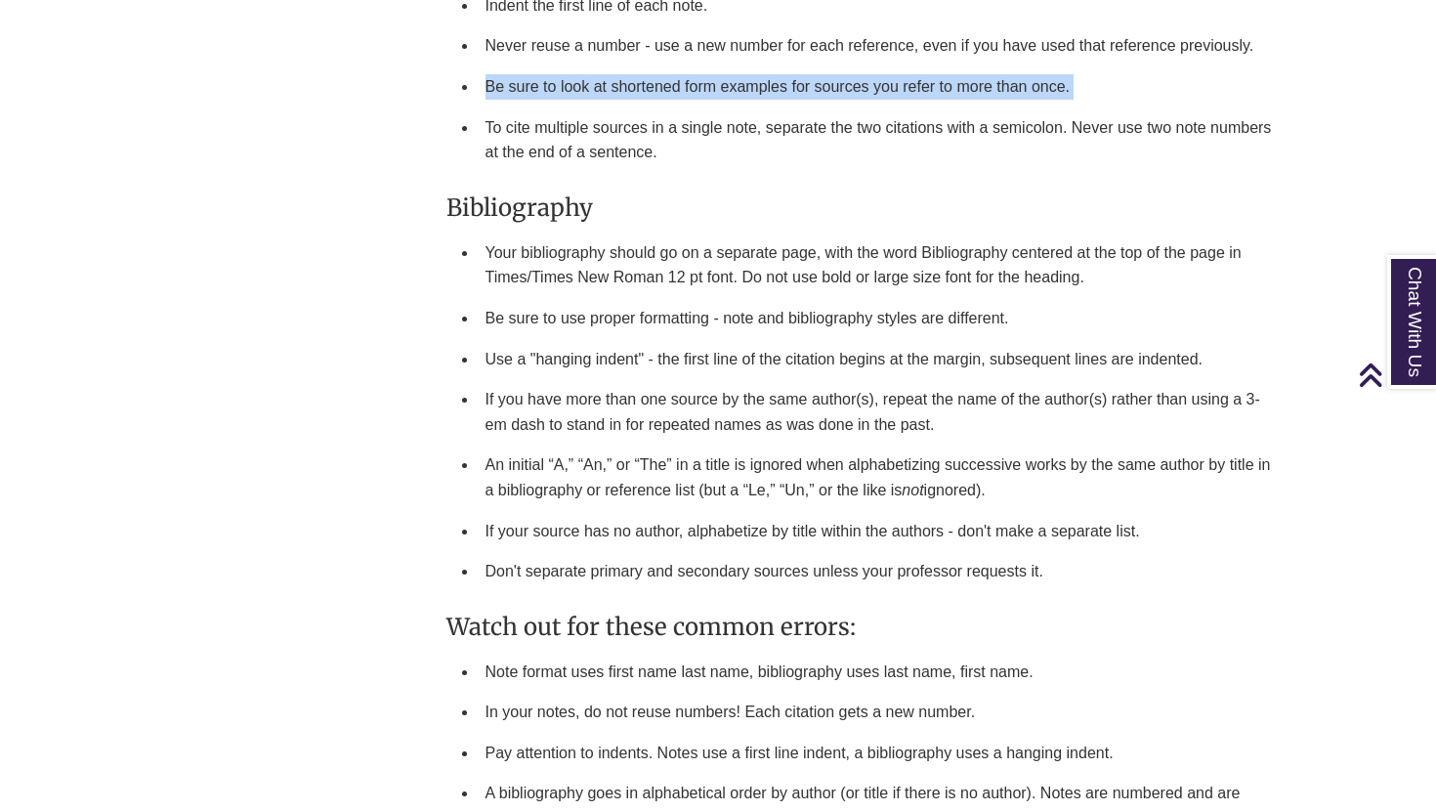
scroll to position [2693, 0]
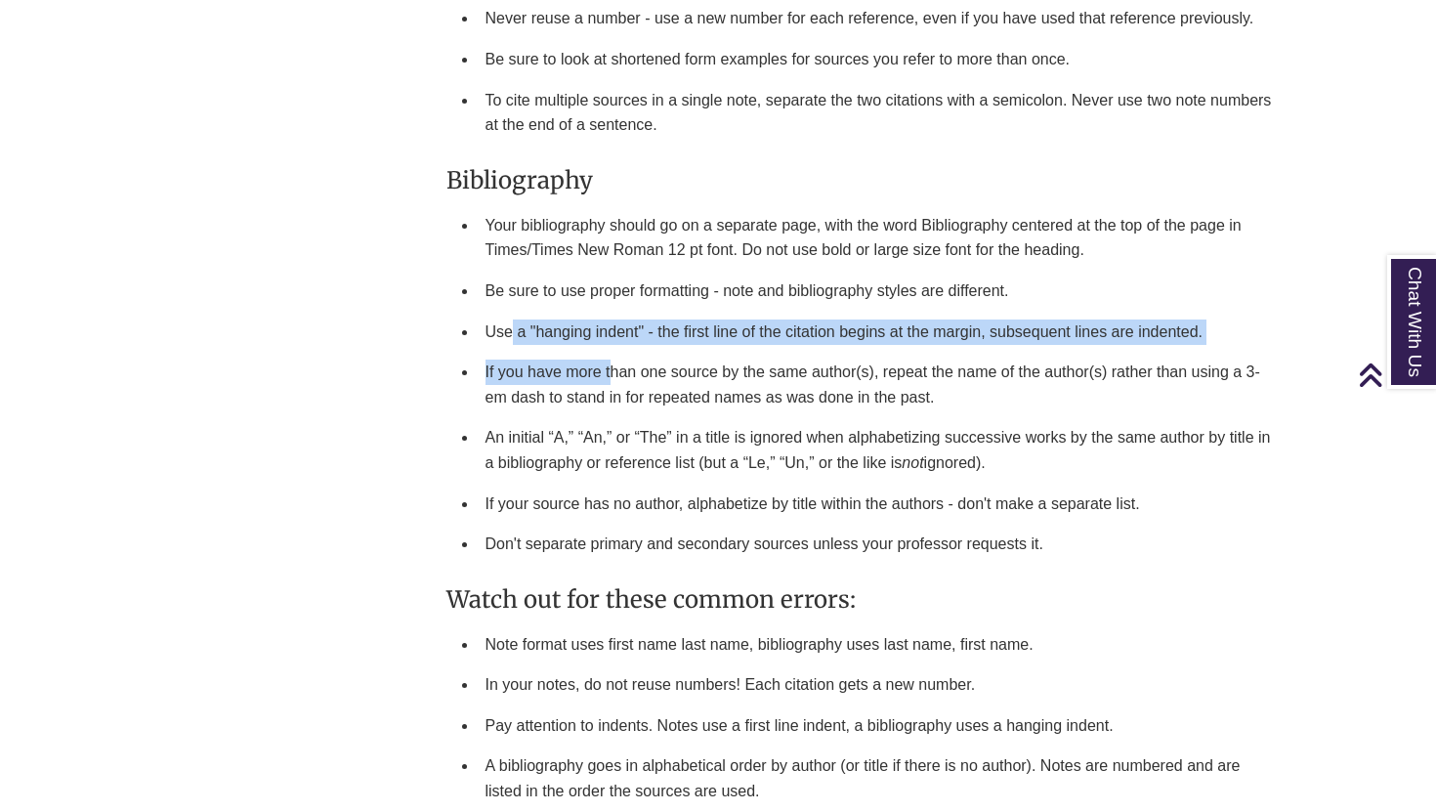
drag, startPoint x: 512, startPoint y: 323, endPoint x: 613, endPoint y: 360, distance: 106.9
click at [613, 360] on ul "Your bibliography should go on a separate page, with the word Bibliography cent…" at bounding box center [866, 385] width 839 height 360
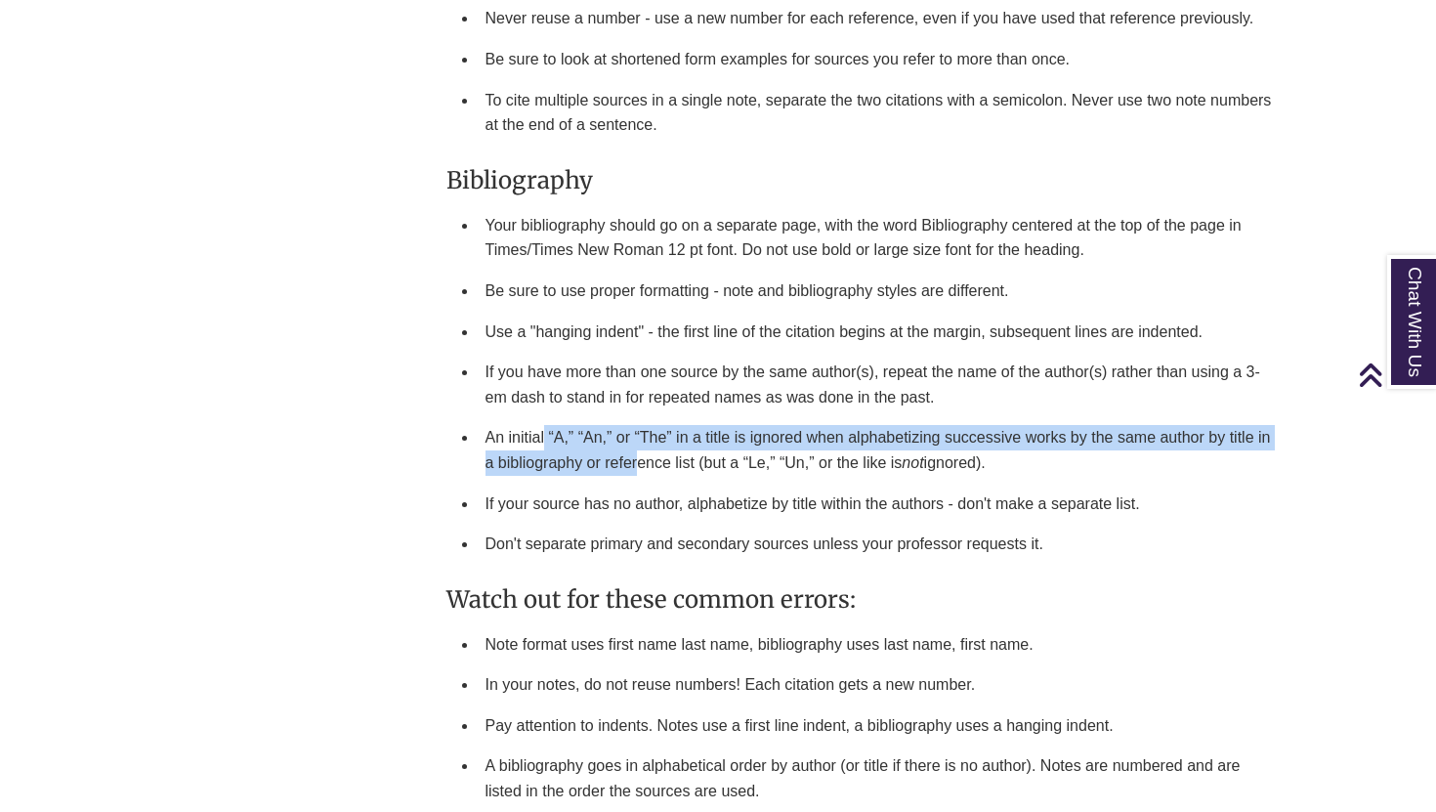
drag, startPoint x: 543, startPoint y: 424, endPoint x: 642, endPoint y: 450, distance: 102.2
click at [642, 450] on li "An initial “A,” “An,” or “The” in a title is ignored when alphabetizing success…" at bounding box center [882, 449] width 808 height 65
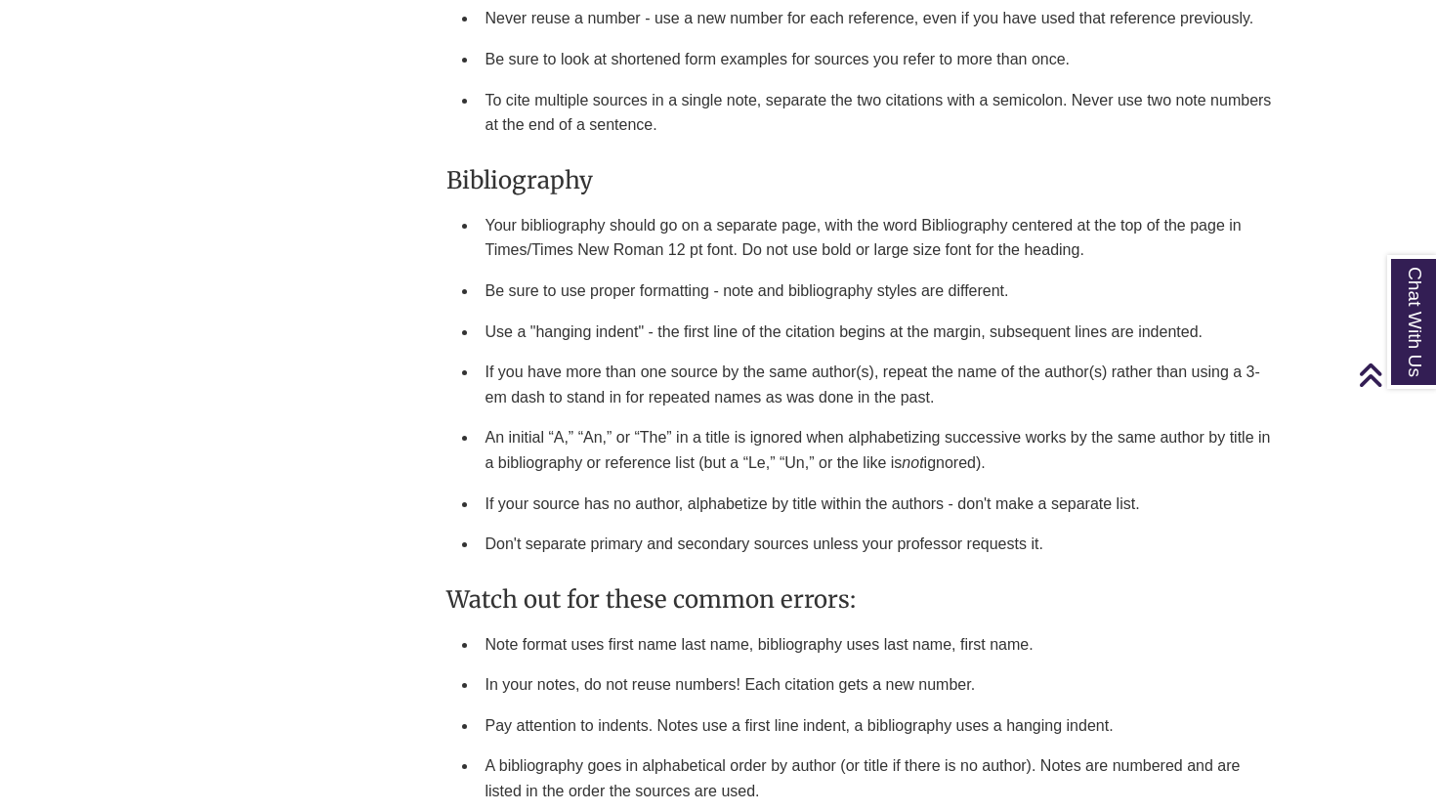
click at [575, 473] on li "An initial “A,” “An,” or “The” in a title is ignored when alphabetizing success…" at bounding box center [882, 449] width 808 height 65
click at [560, 487] on li "If your source has no author, alphabetize by title within the authors - don't m…" at bounding box center [882, 504] width 808 height 41
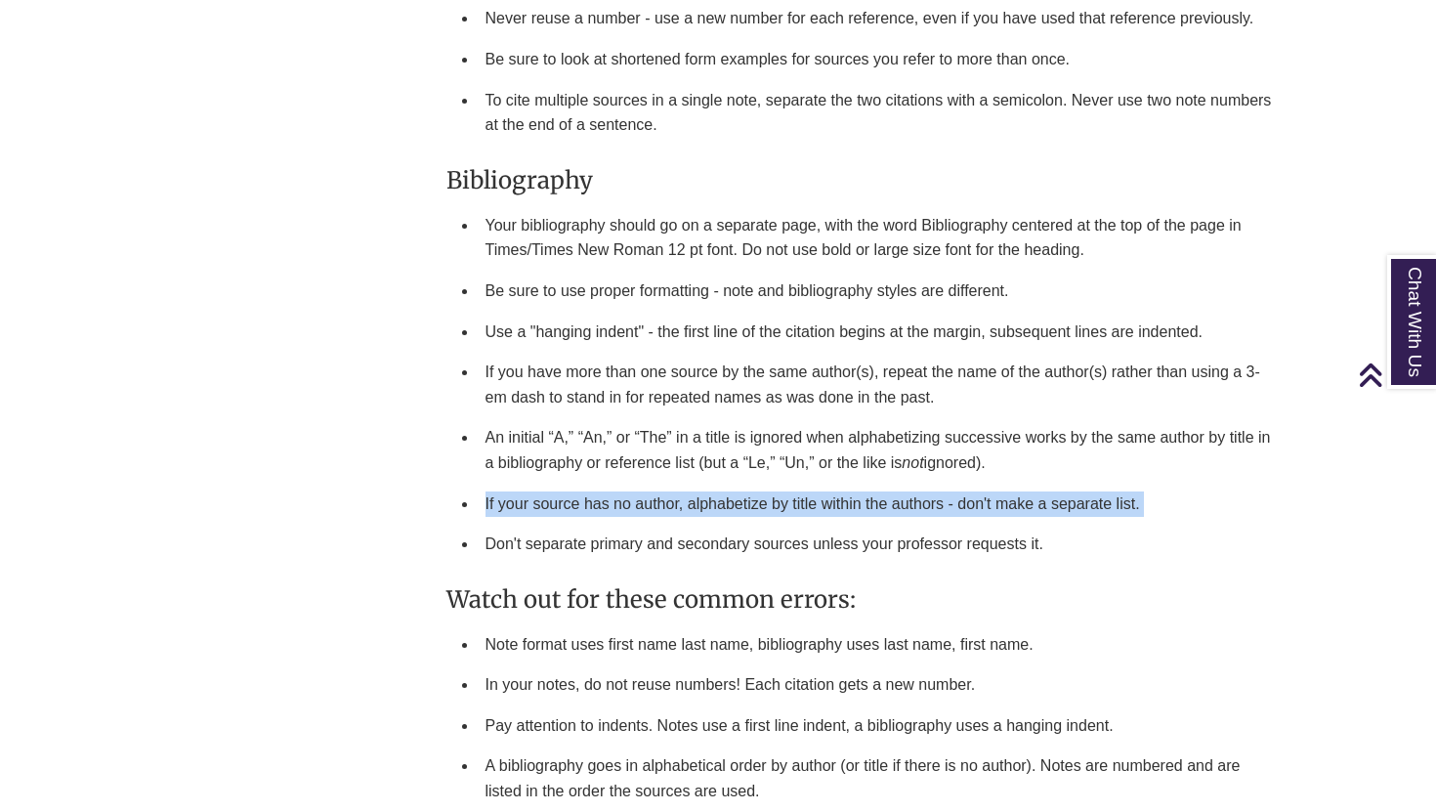
click at [560, 487] on li "If your source has no author, alphabetize by title within the authors - don't m…" at bounding box center [882, 504] width 808 height 41
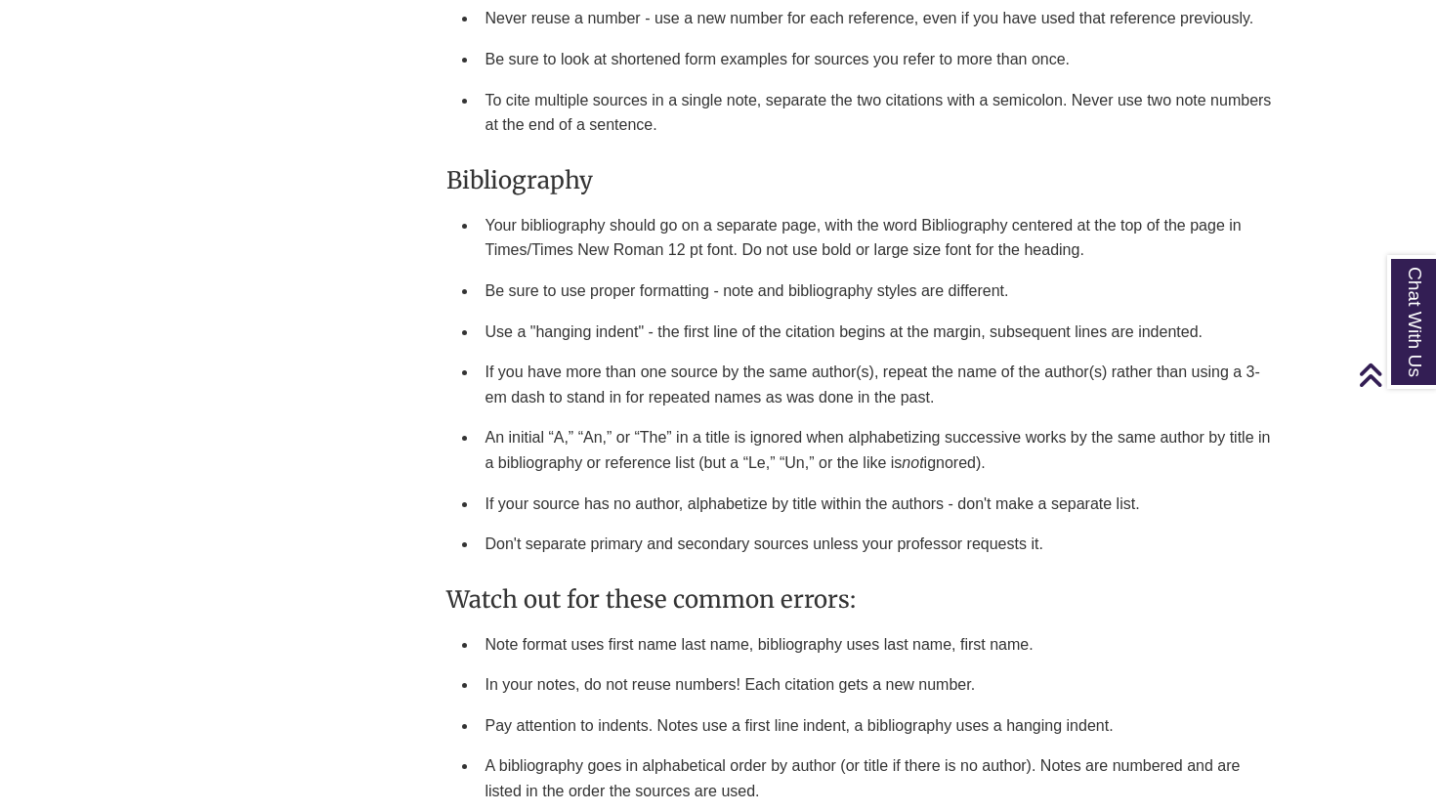
click at [535, 539] on li "Don't separate primary and secondary sources unless your professor requests it." at bounding box center [882, 544] width 808 height 41
click at [535, 540] on li "Don't separate primary and secondary sources unless your professor requests it." at bounding box center [882, 544] width 808 height 41
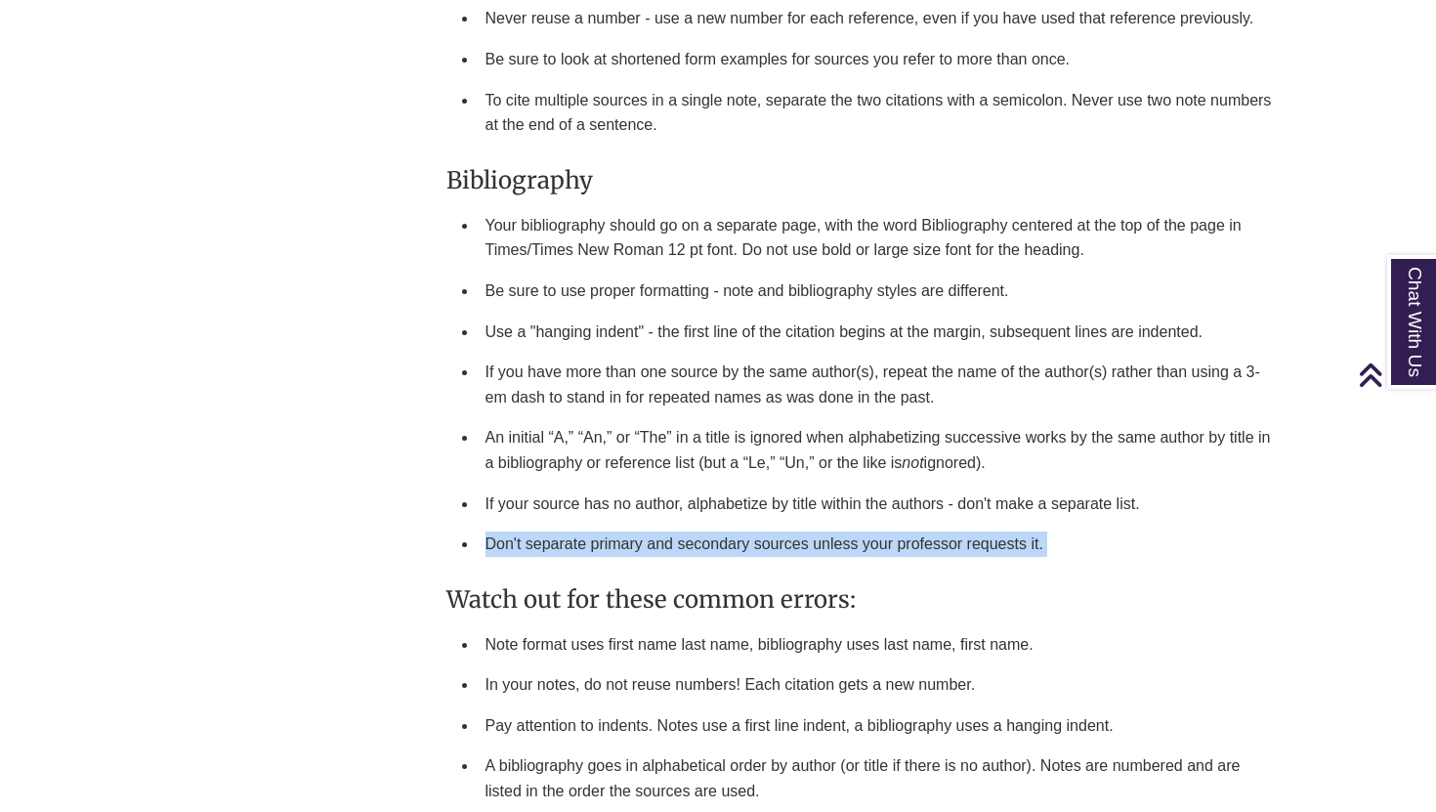
click at [535, 540] on li "Don't separate primary and secondary sources unless your professor requests it." at bounding box center [882, 544] width 808 height 41
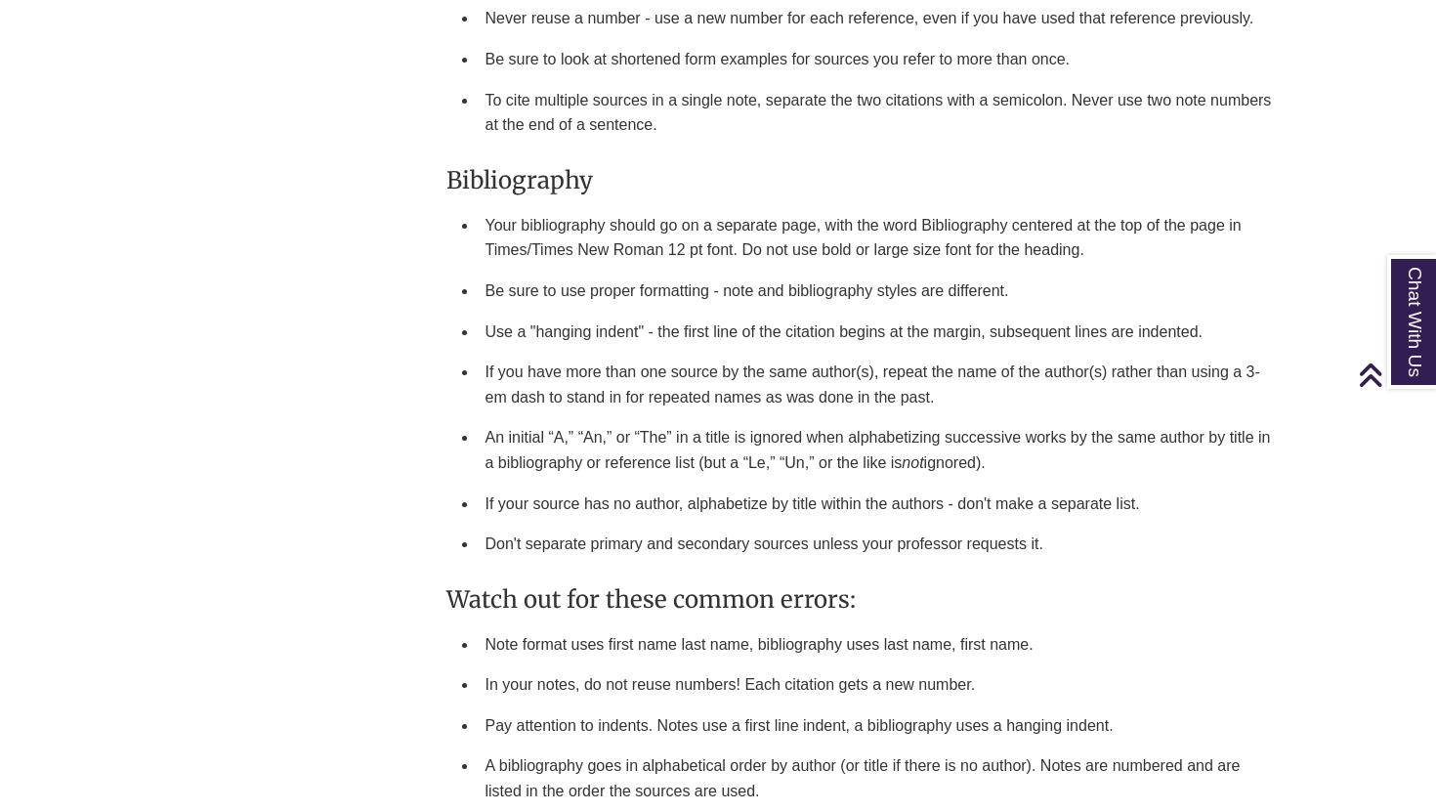
click at [644, 495] on li "If your source has no author, alphabetize by title within the authors - don't m…" at bounding box center [882, 504] width 808 height 41
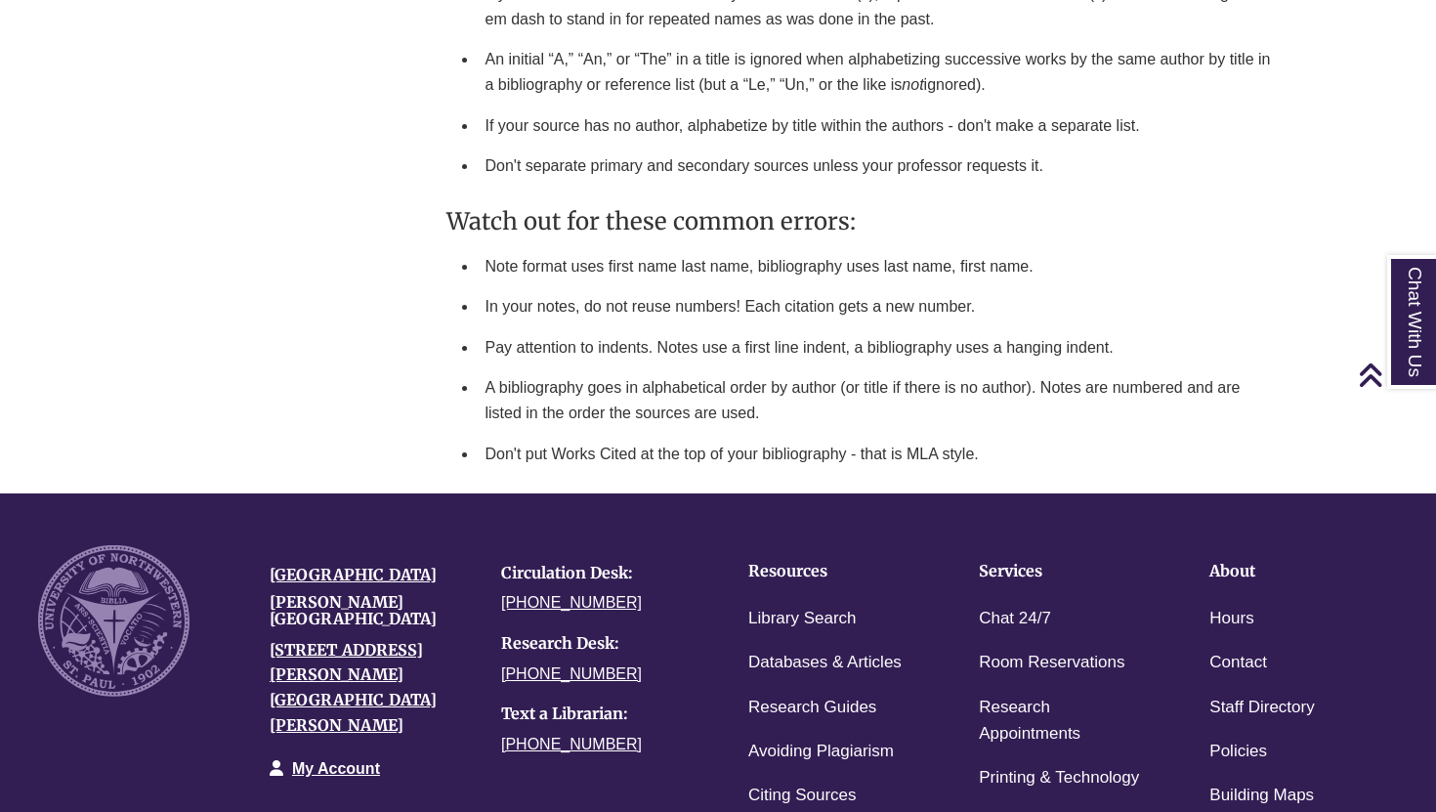
scroll to position [3097, 0]
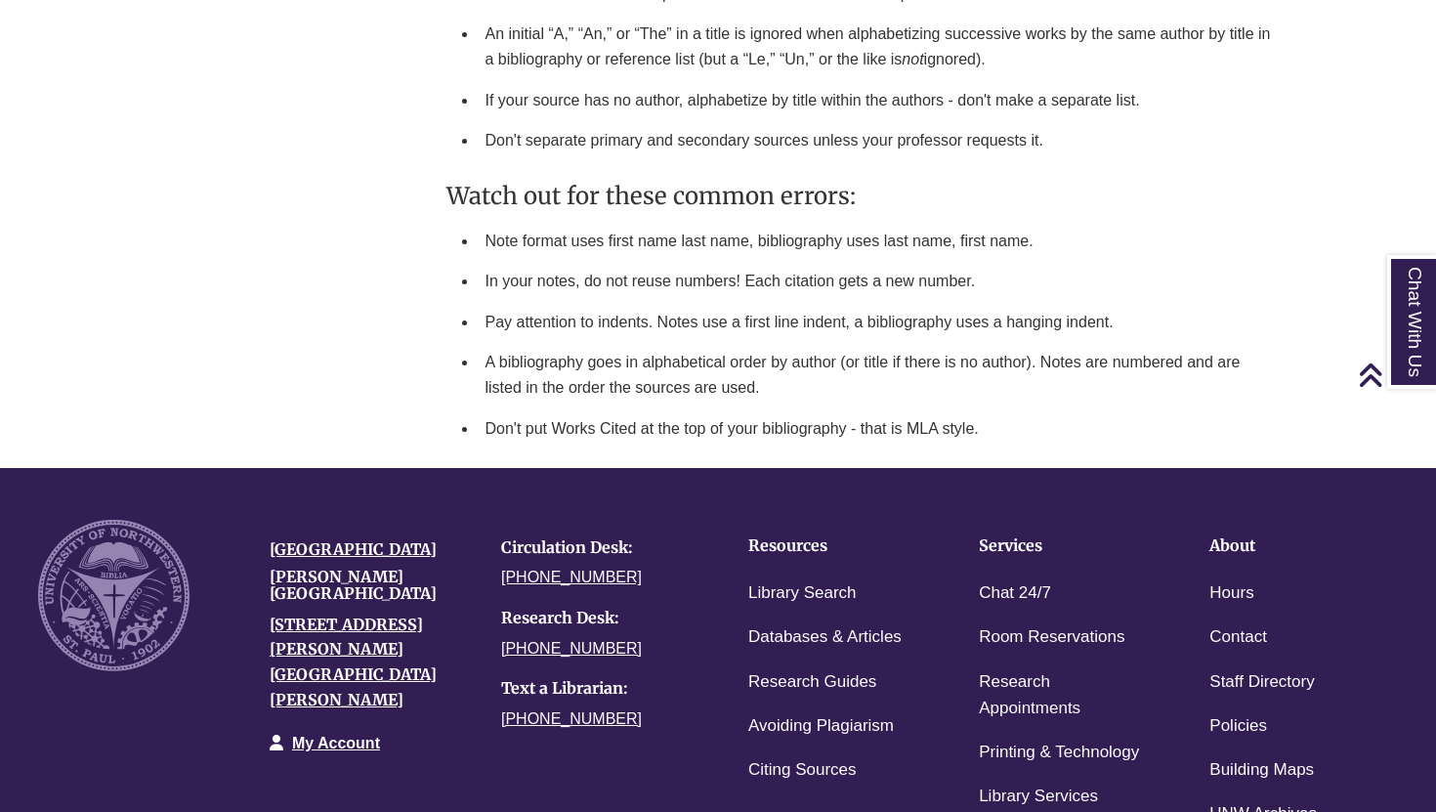
click at [564, 251] on li "Note format uses first name last name, bibliography uses last name, first name." at bounding box center [882, 241] width 808 height 41
click at [576, 240] on li "Note format uses first name last name, bibliography uses last name, first name." at bounding box center [882, 241] width 808 height 41
click at [549, 231] on li "Note format uses first name last name, bibliography uses last name, first name." at bounding box center [882, 241] width 808 height 41
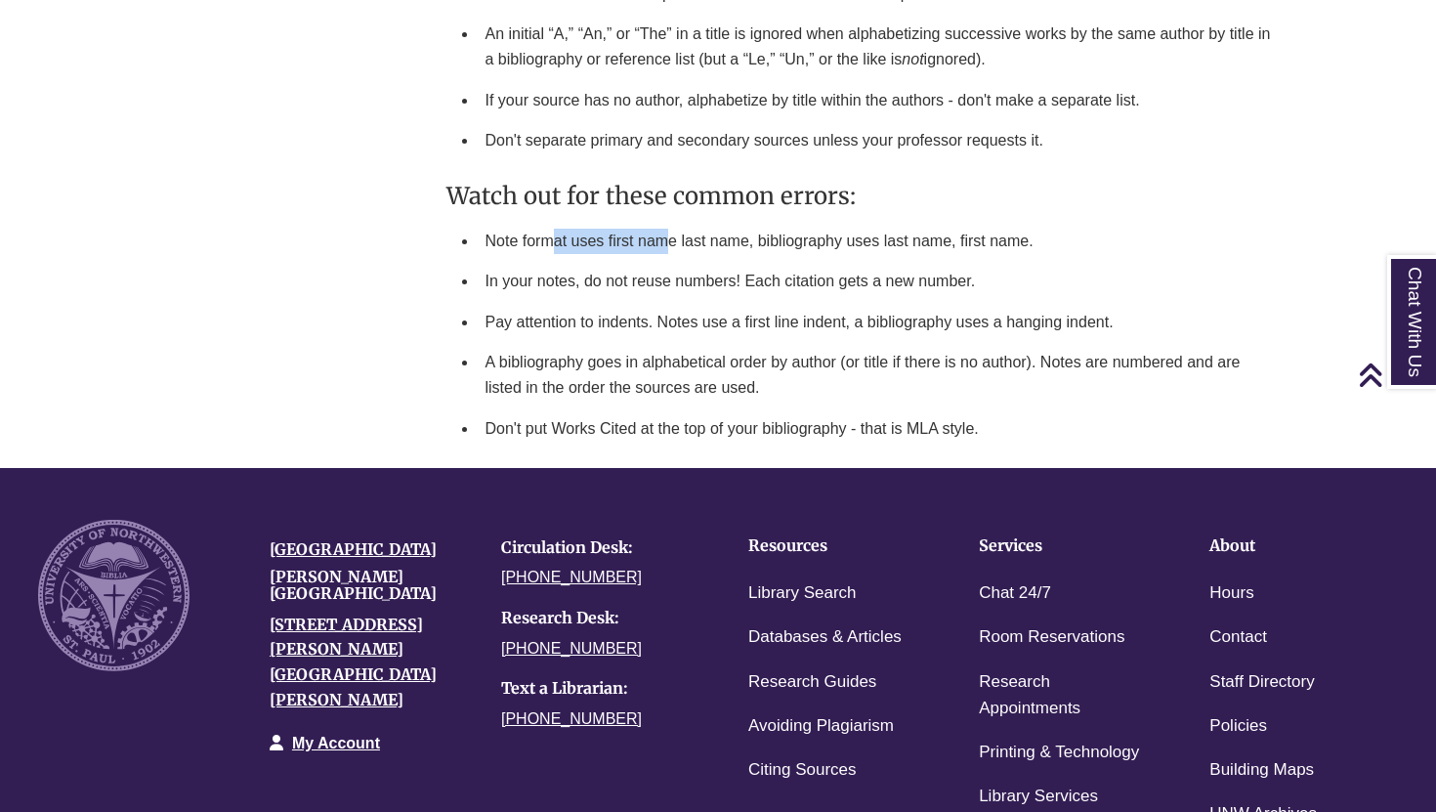
drag, startPoint x: 549, startPoint y: 231, endPoint x: 664, endPoint y: 236, distance: 115.5
click at [664, 236] on li "Note format uses first name last name, bibliography uses last name, first name." at bounding box center [882, 241] width 808 height 41
drag, startPoint x: 615, startPoint y: 234, endPoint x: 644, endPoint y: 234, distance: 29.3
click at [644, 234] on li "Note format uses first name last name, bibliography uses last name, first name." at bounding box center [882, 241] width 808 height 41
drag, startPoint x: 742, startPoint y: 235, endPoint x: 786, endPoint y: 235, distance: 44.0
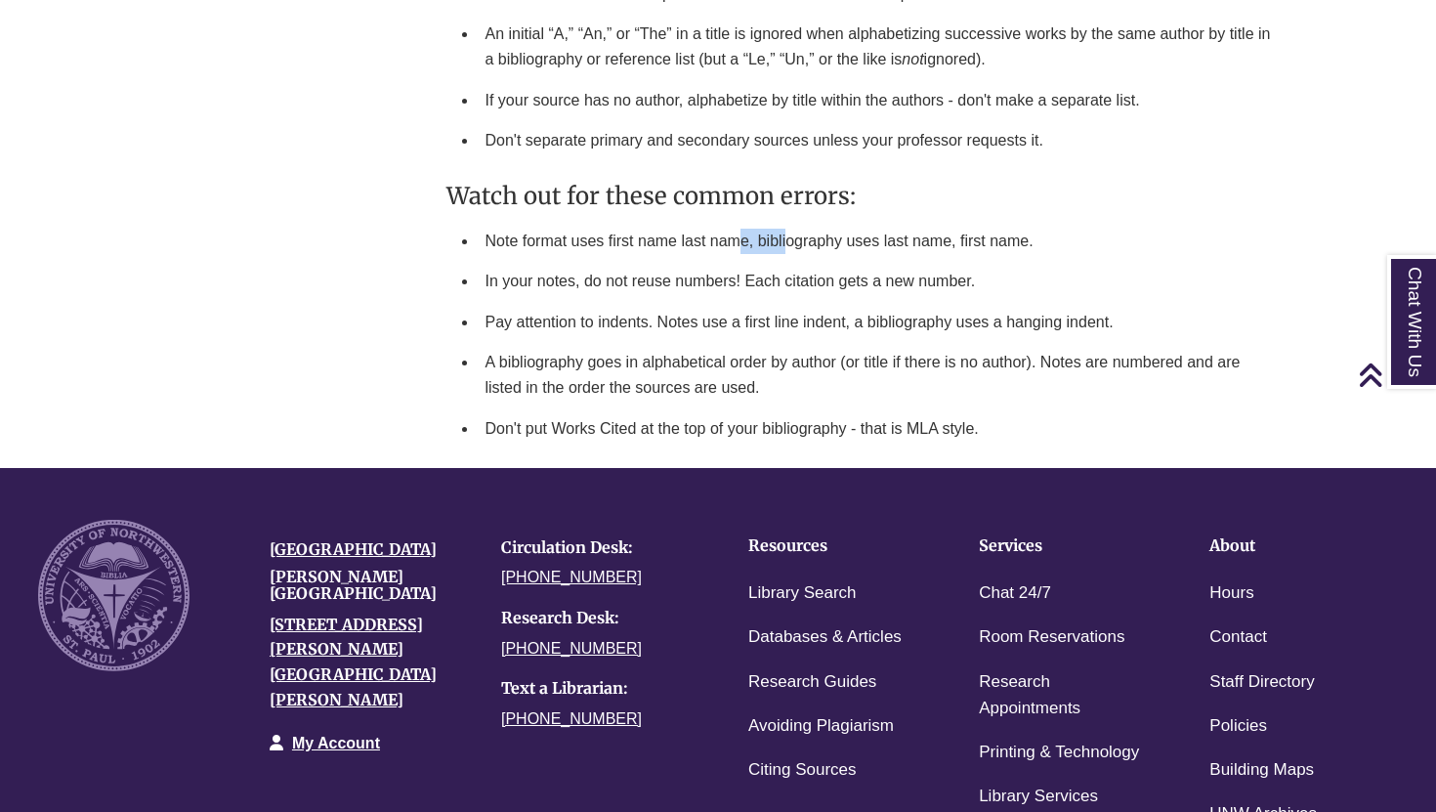
click at [786, 235] on li "Note format uses first name last name, bibliography uses last name, first name." at bounding box center [882, 241] width 808 height 41
click at [647, 261] on li "In your notes, do not reuse numbers! Each citation gets a new number." at bounding box center [882, 281] width 808 height 41
drag, startPoint x: 644, startPoint y: 244, endPoint x: 781, endPoint y: 243, distance: 136.8
click at [781, 243] on li "Note format uses first name last name, bibliography uses last name, first name." at bounding box center [882, 241] width 808 height 41
drag, startPoint x: 847, startPoint y: 240, endPoint x: 912, endPoint y: 250, distance: 65.2
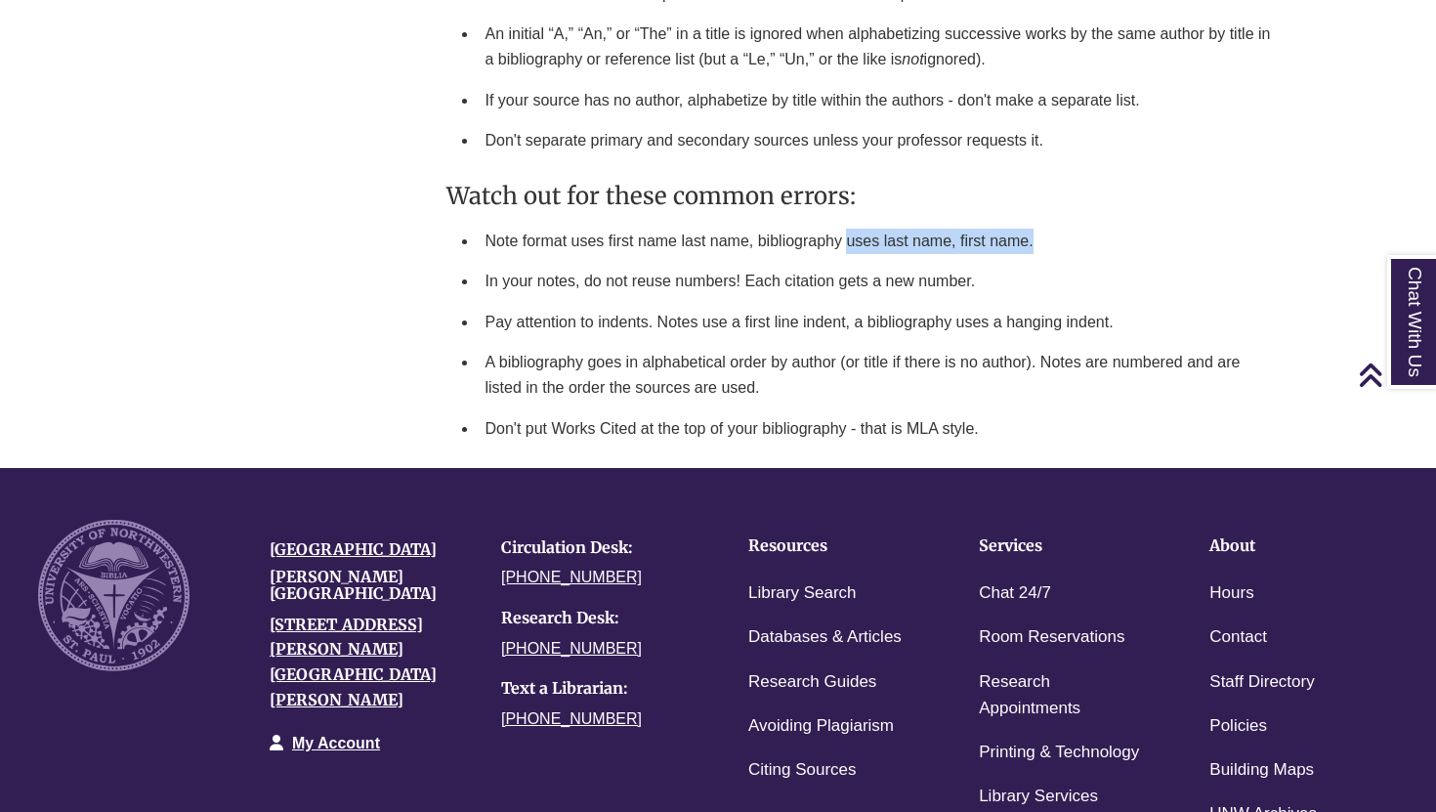
click at [912, 250] on li "Note format uses first name last name, bibliography uses last name, first name." at bounding box center [882, 241] width 808 height 41
drag, startPoint x: 527, startPoint y: 258, endPoint x: 625, endPoint y: 252, distance: 98.9
click at [625, 252] on ul "Note format uses first name last name, bibliography uses last name, first name.…" at bounding box center [866, 335] width 839 height 229
drag, startPoint x: 524, startPoint y: 237, endPoint x: 578, endPoint y: 236, distance: 53.8
click at [578, 236] on li "Note format uses first name last name, bibliography uses last name, first name." at bounding box center [882, 241] width 808 height 41
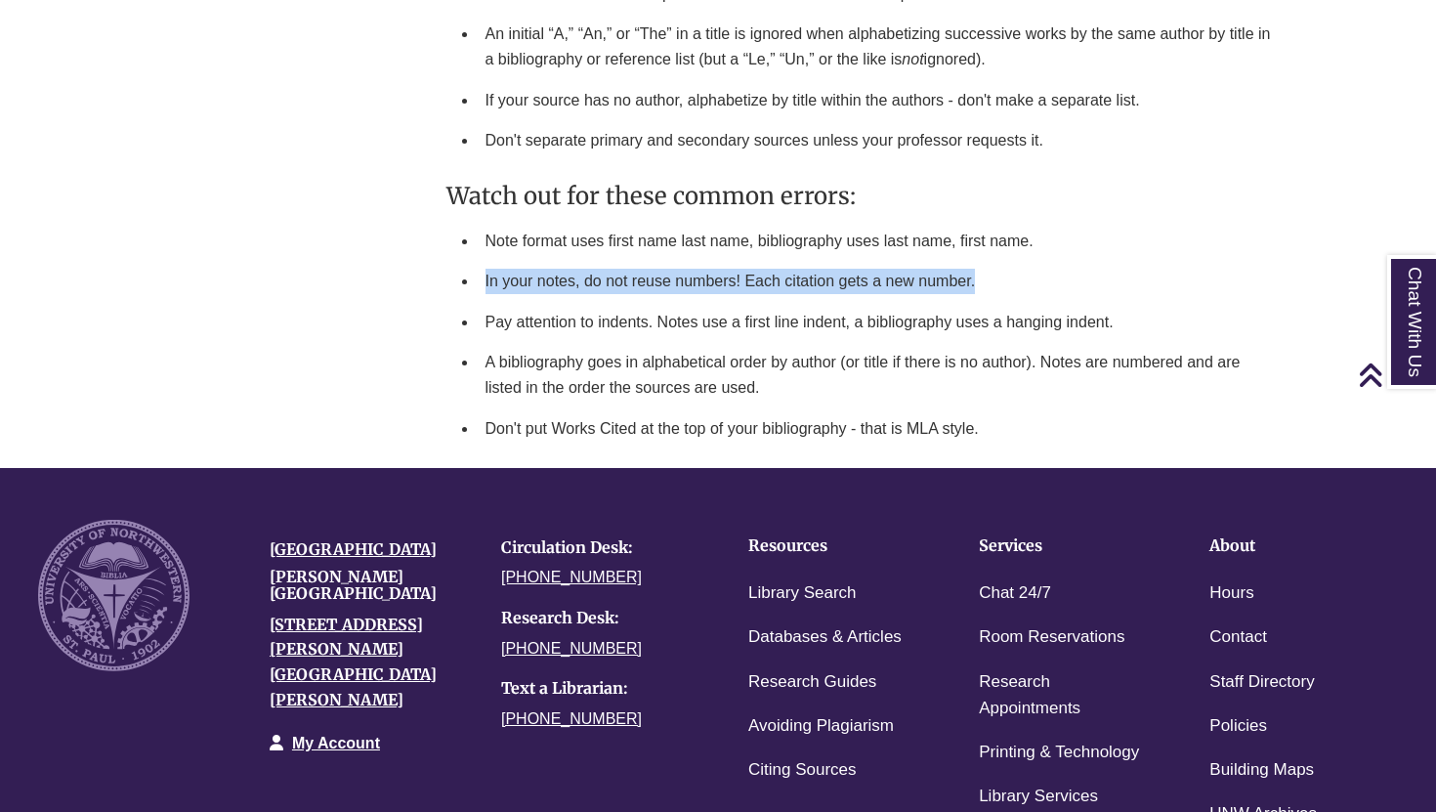
drag, startPoint x: 484, startPoint y: 279, endPoint x: 668, endPoint y: 286, distance: 184.8
click at [668, 286] on li "In your notes, do not reuse numbers! Each citation gets a new number." at bounding box center [882, 281] width 808 height 41
click at [692, 281] on li "In your notes, do not reuse numbers! Each citation gets a new number." at bounding box center [882, 281] width 808 height 41
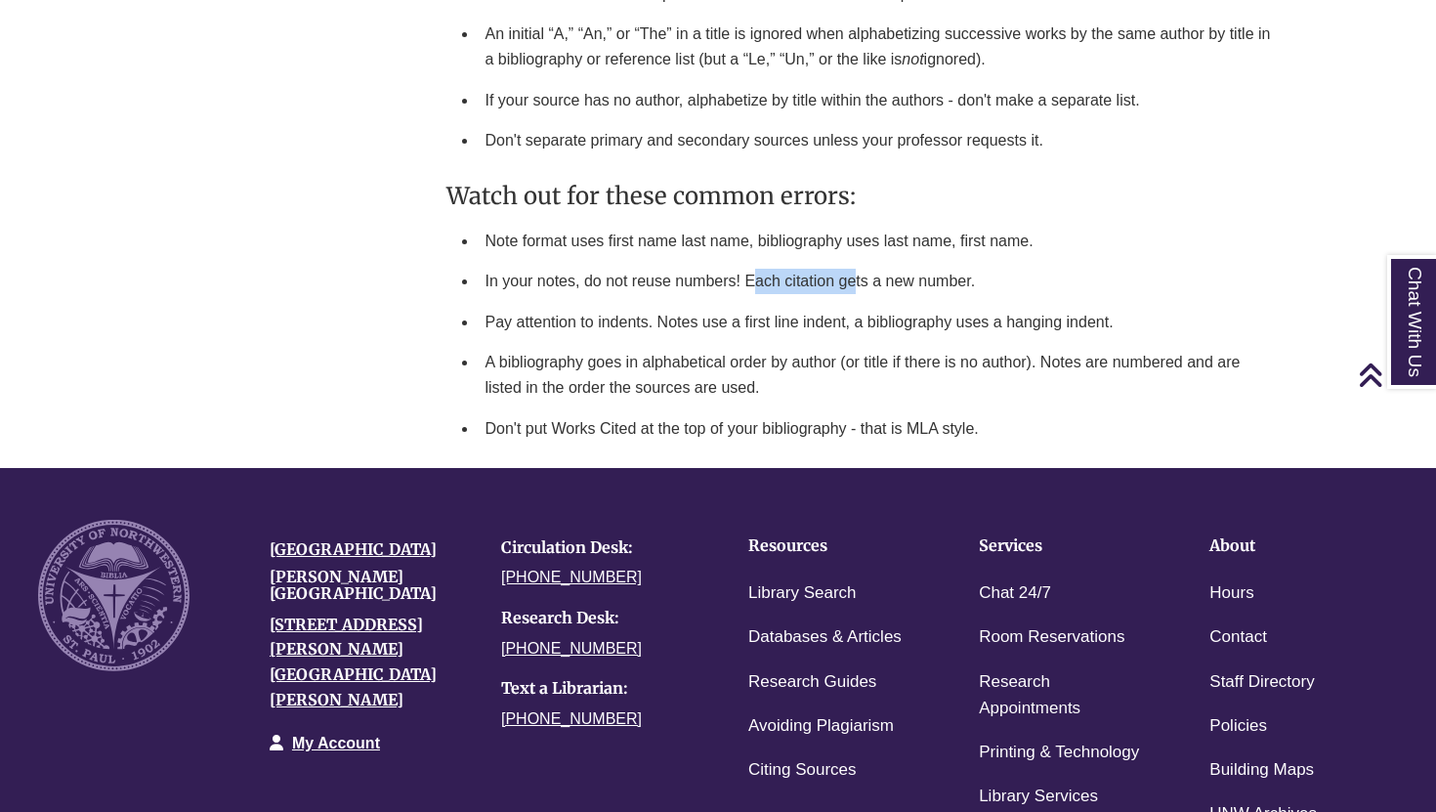
drag, startPoint x: 759, startPoint y: 276, endPoint x: 858, endPoint y: 276, distance: 98.7
click at [858, 276] on li "In your notes, do not reuse numbers! Each citation gets a new number." at bounding box center [882, 281] width 808 height 41
drag, startPoint x: 503, startPoint y: 309, endPoint x: 722, endPoint y: 304, distance: 218.9
click at [722, 304] on li "Pay attention to indents. Notes use a first line indent, a bibliography uses a …" at bounding box center [882, 322] width 808 height 41
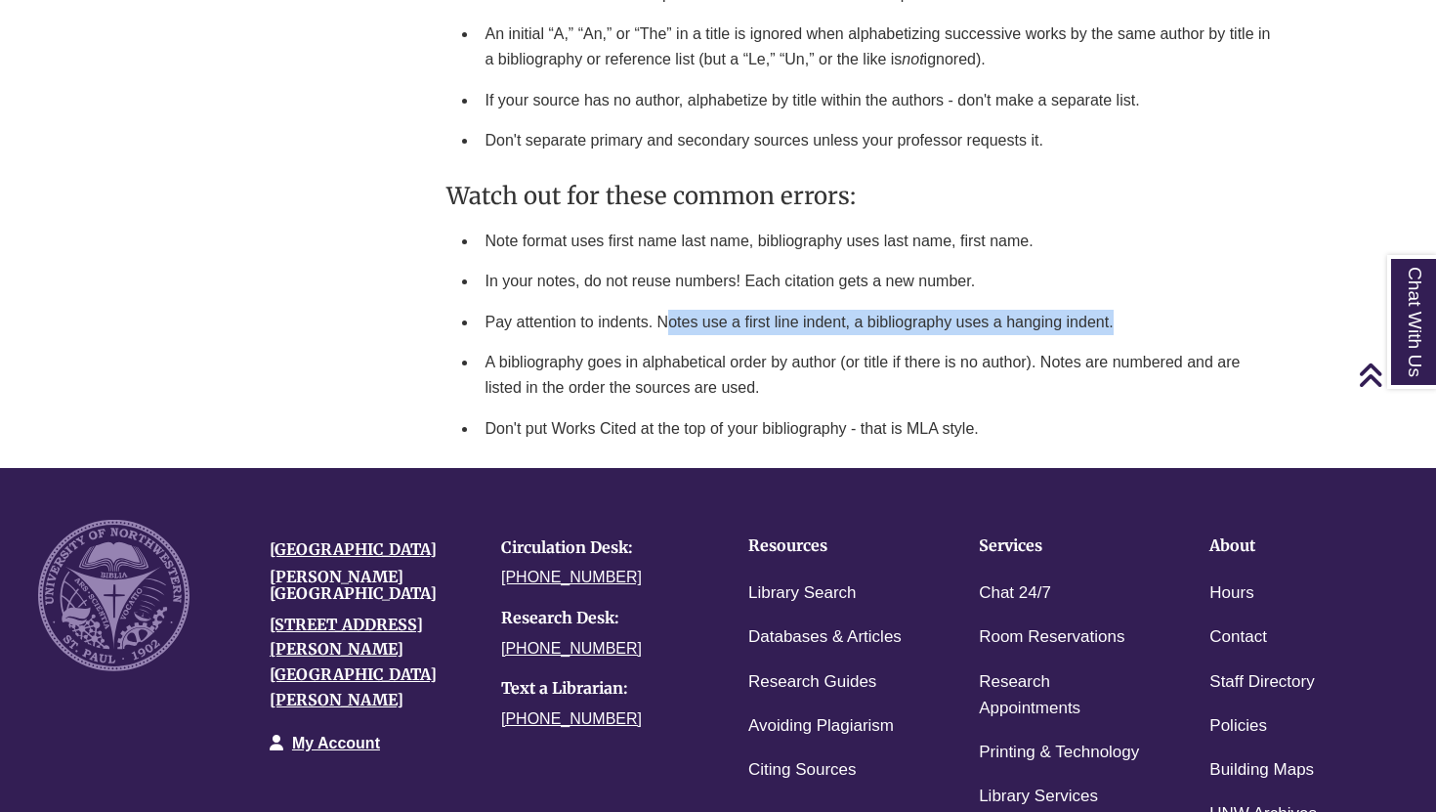
drag, startPoint x: 665, startPoint y: 314, endPoint x: 776, endPoint y: 328, distance: 111.4
click at [776, 328] on li "Pay attention to indents. Notes use a first line indent, a bibliography uses a …" at bounding box center [882, 322] width 808 height 41
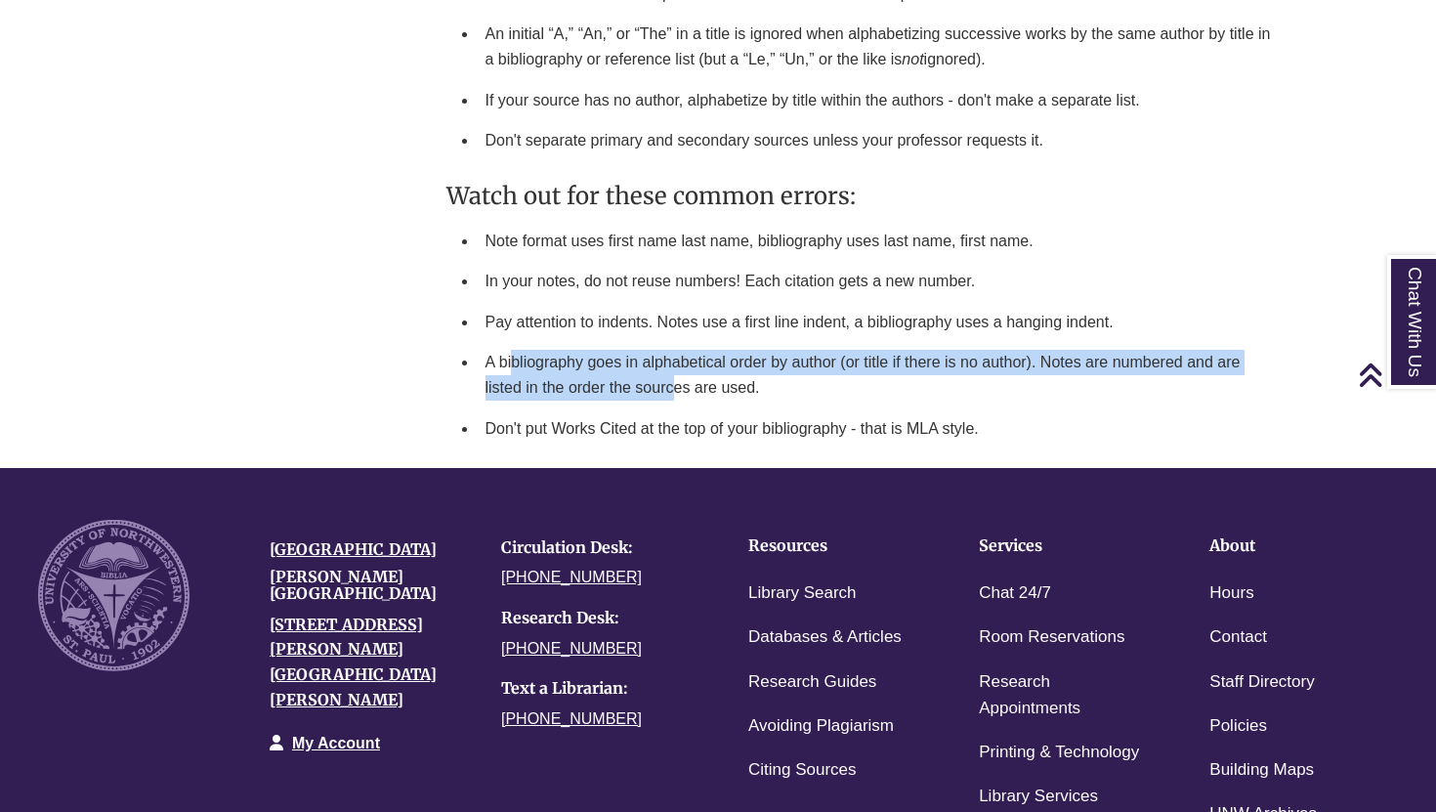
drag, startPoint x: 514, startPoint y: 362, endPoint x: 673, endPoint y: 386, distance: 161.1
click at [673, 387] on li "A bibliography goes in alphabetical order by author (or title if there is no au…" at bounding box center [882, 374] width 808 height 65
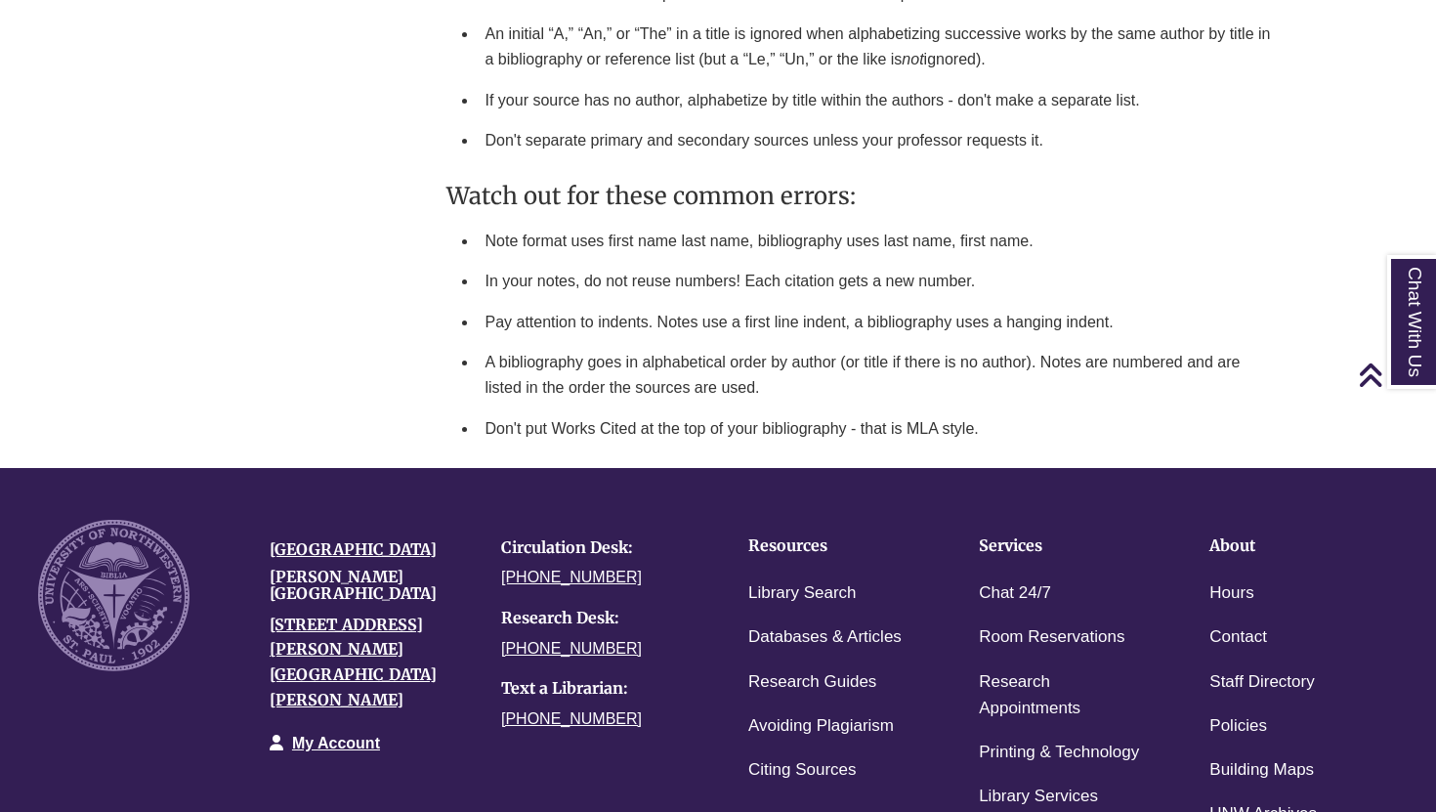
click at [610, 416] on li "Don't put Works Cited at the top of your bibliography - that is MLA style." at bounding box center [882, 428] width 808 height 41
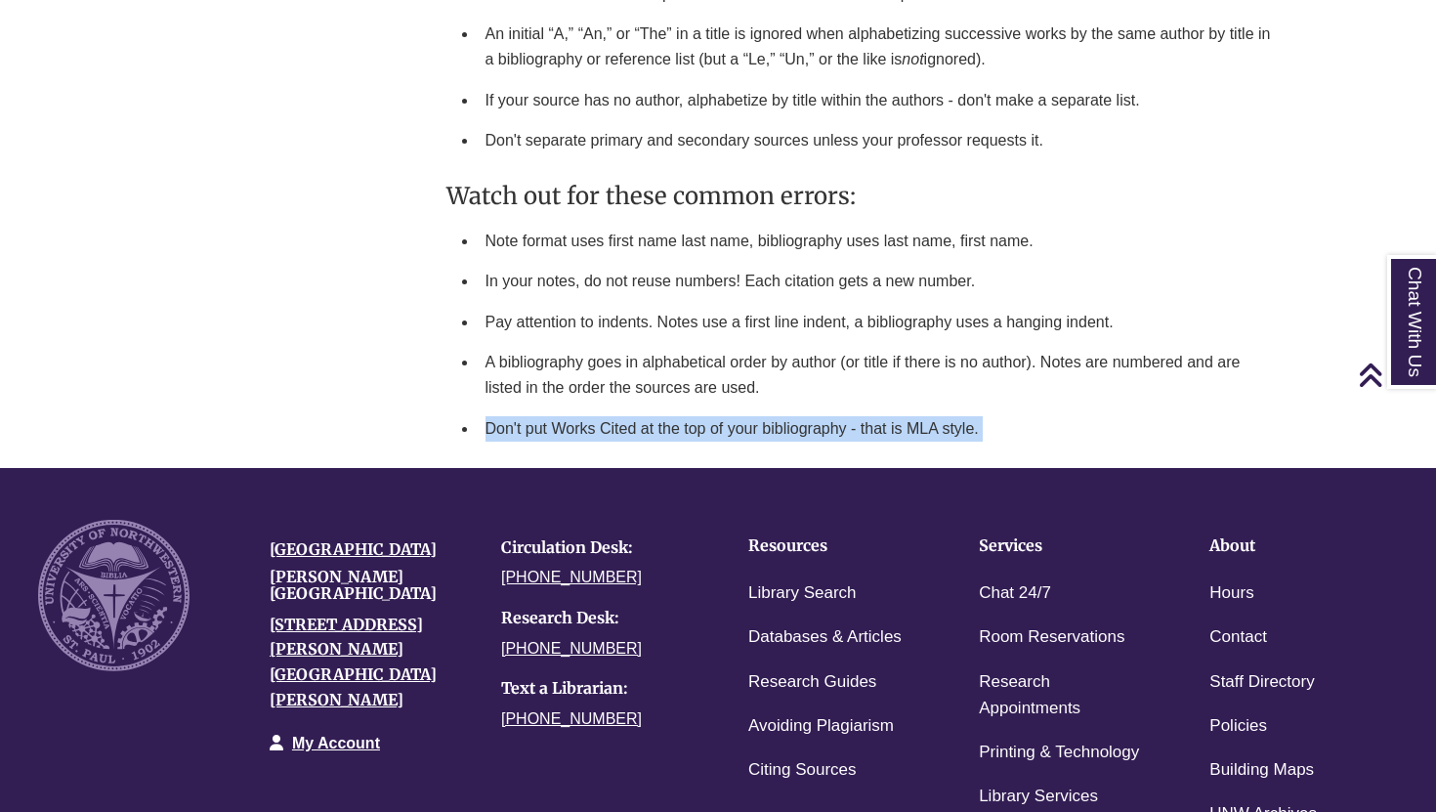
click at [610, 416] on li "Don't put Works Cited at the top of your bibliography - that is MLA style." at bounding box center [882, 428] width 808 height 41
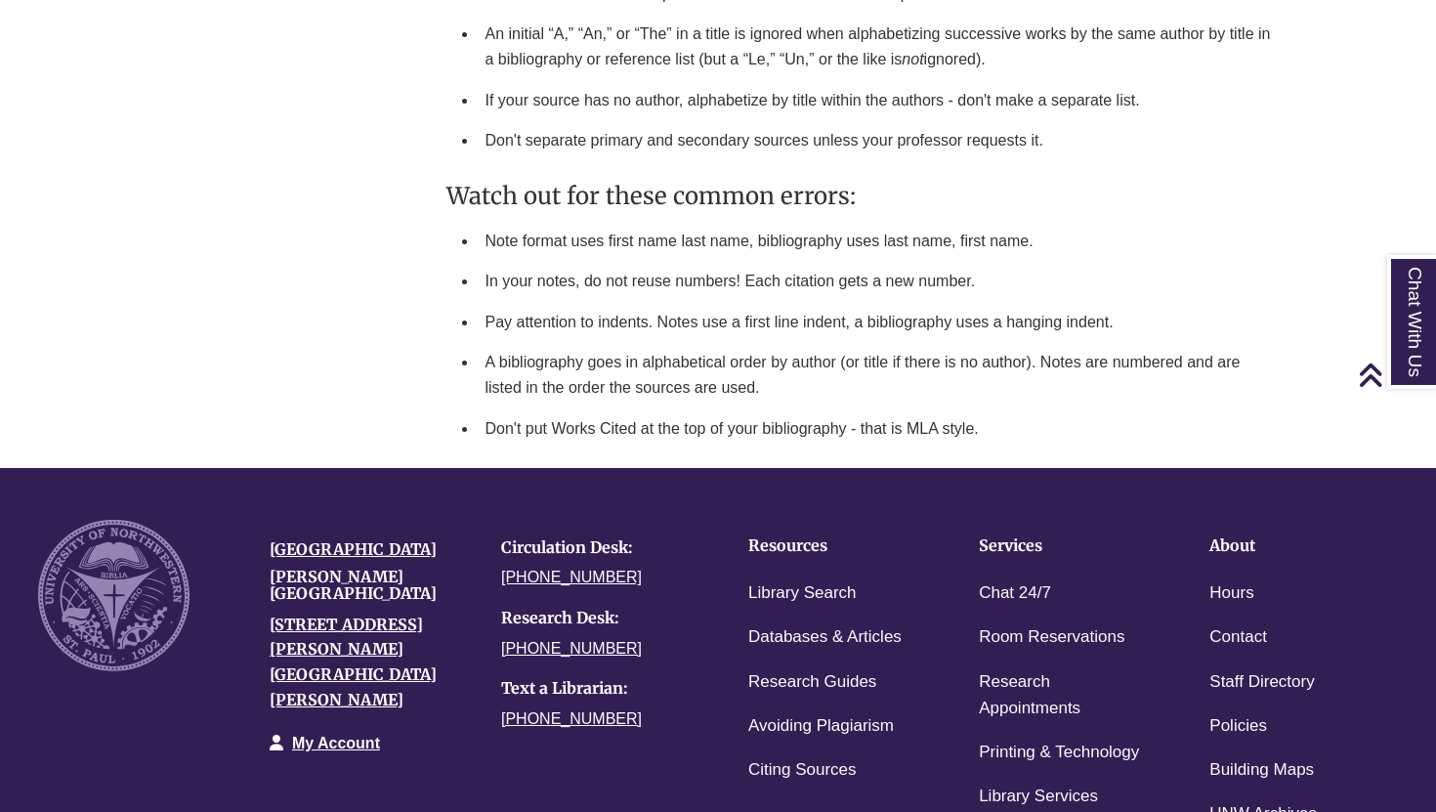
click at [570, 362] on li "A bibliography goes in alphabetical order by author (or title if there is no au…" at bounding box center [882, 374] width 808 height 65
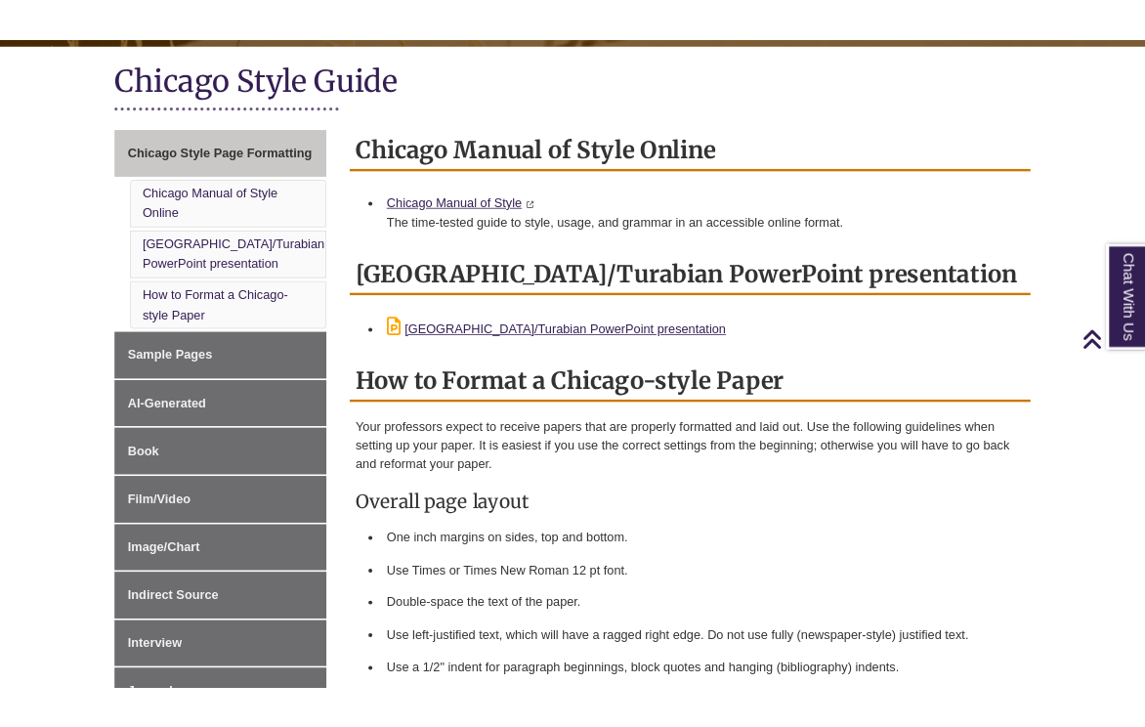
scroll to position [422, 0]
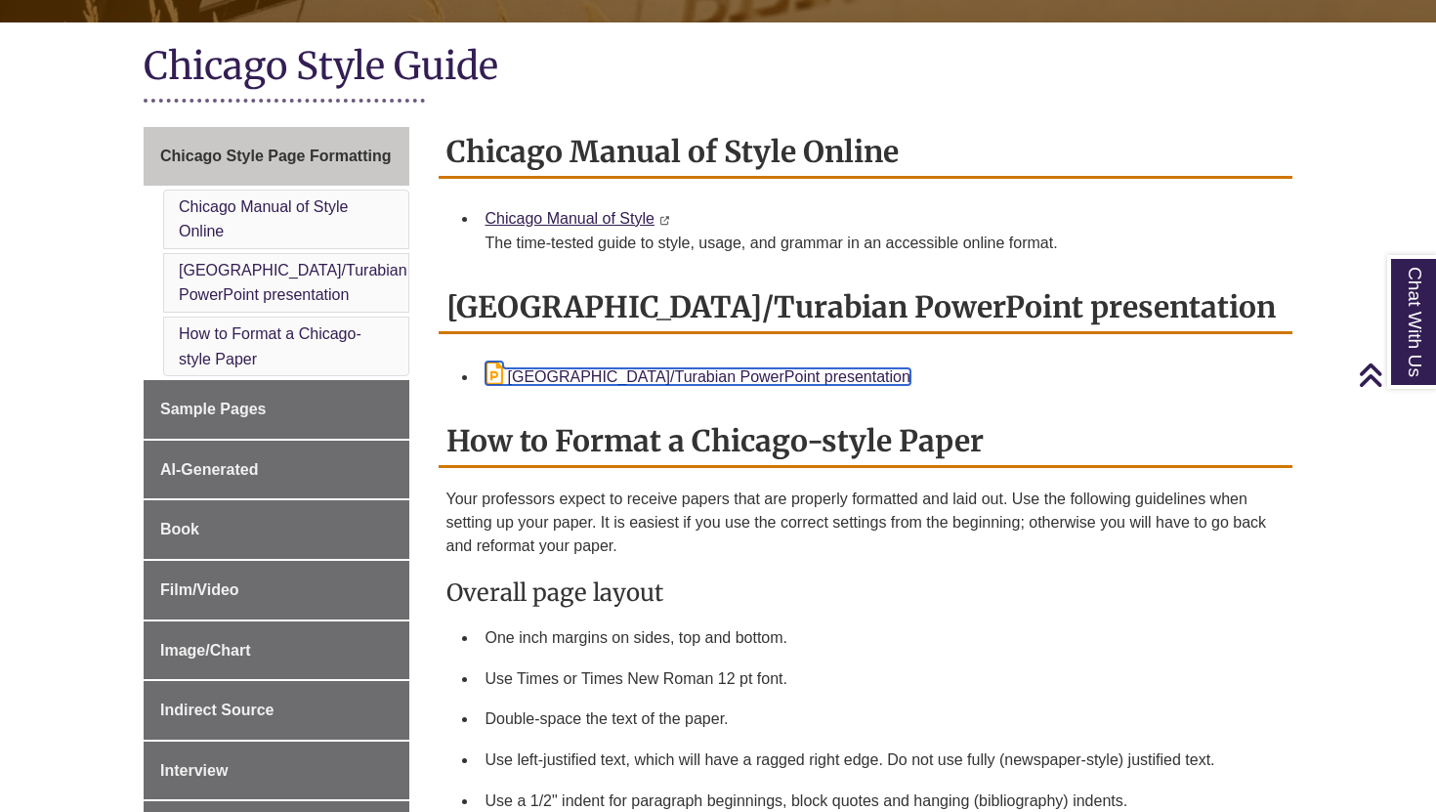
click at [620, 381] on link "[GEOGRAPHIC_DATA]/Turabian PowerPoint presentation" at bounding box center [698, 376] width 425 height 17
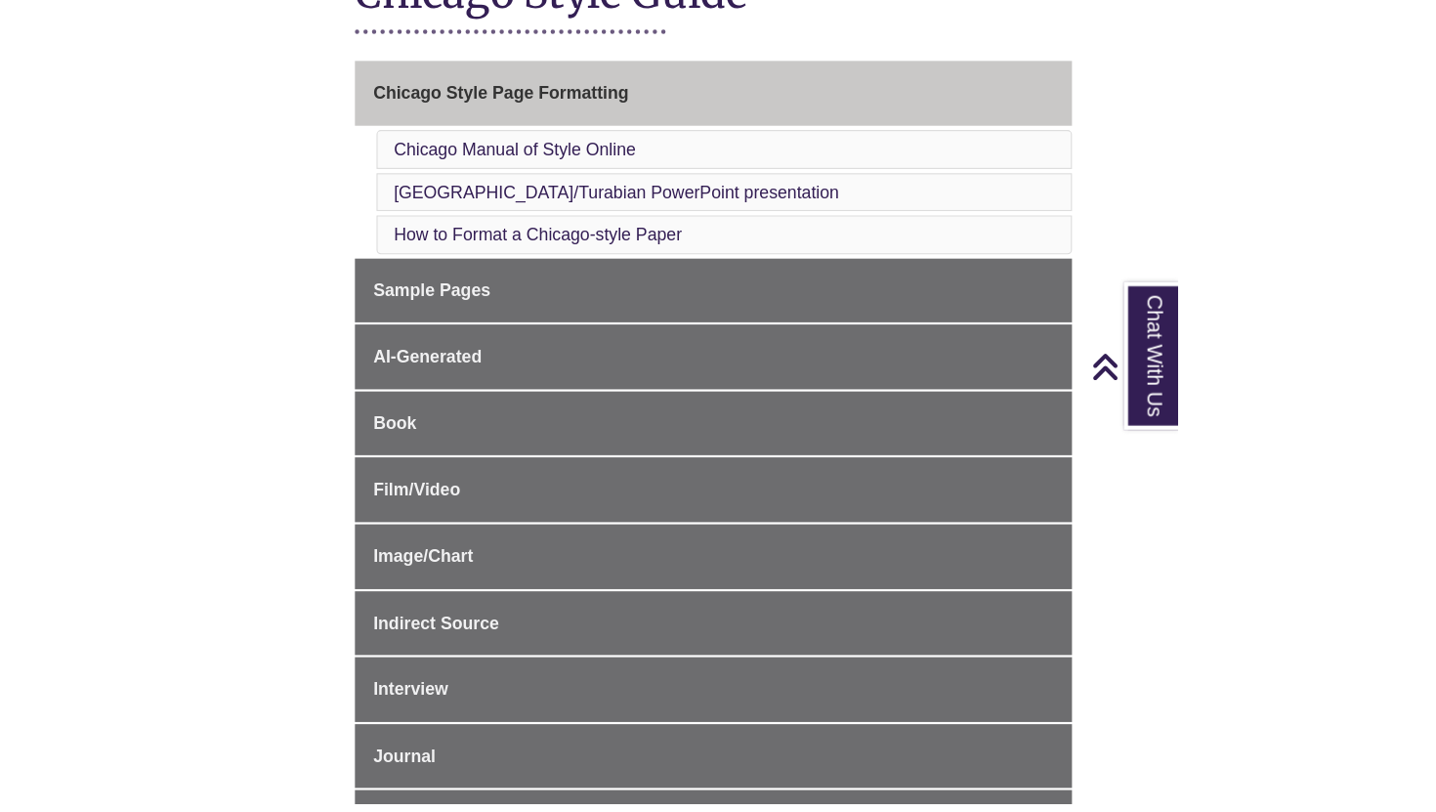
scroll to position [459, 0]
